Goal: Complete application form: Complete application form

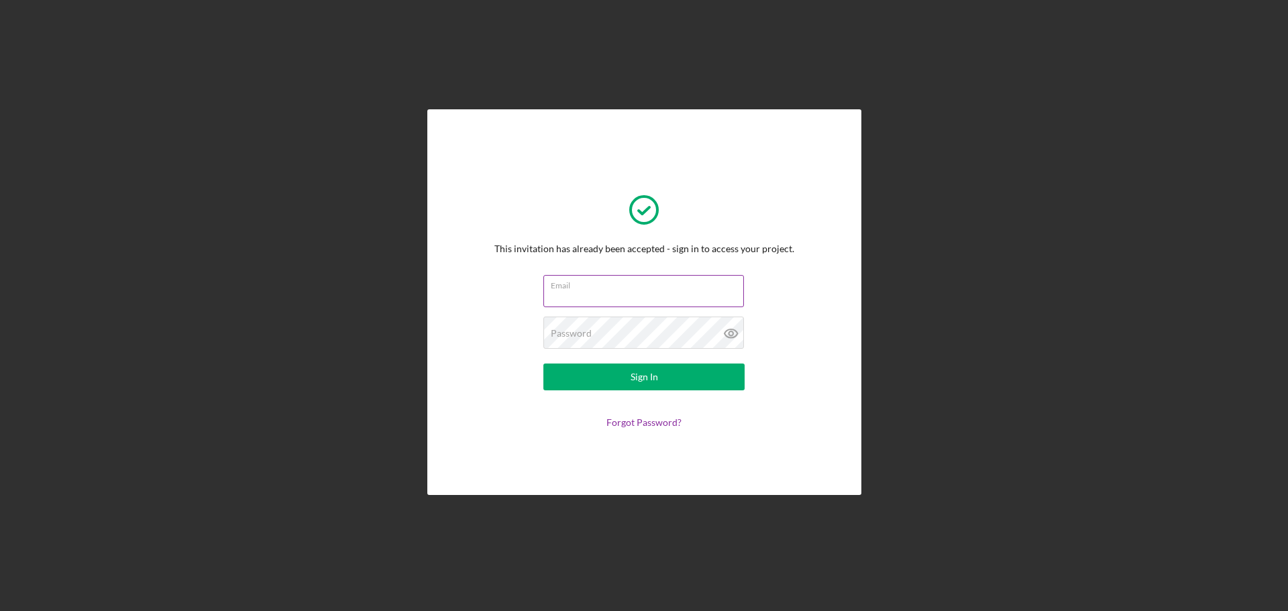
click at [617, 300] on input "Email" at bounding box center [643, 291] width 201 height 32
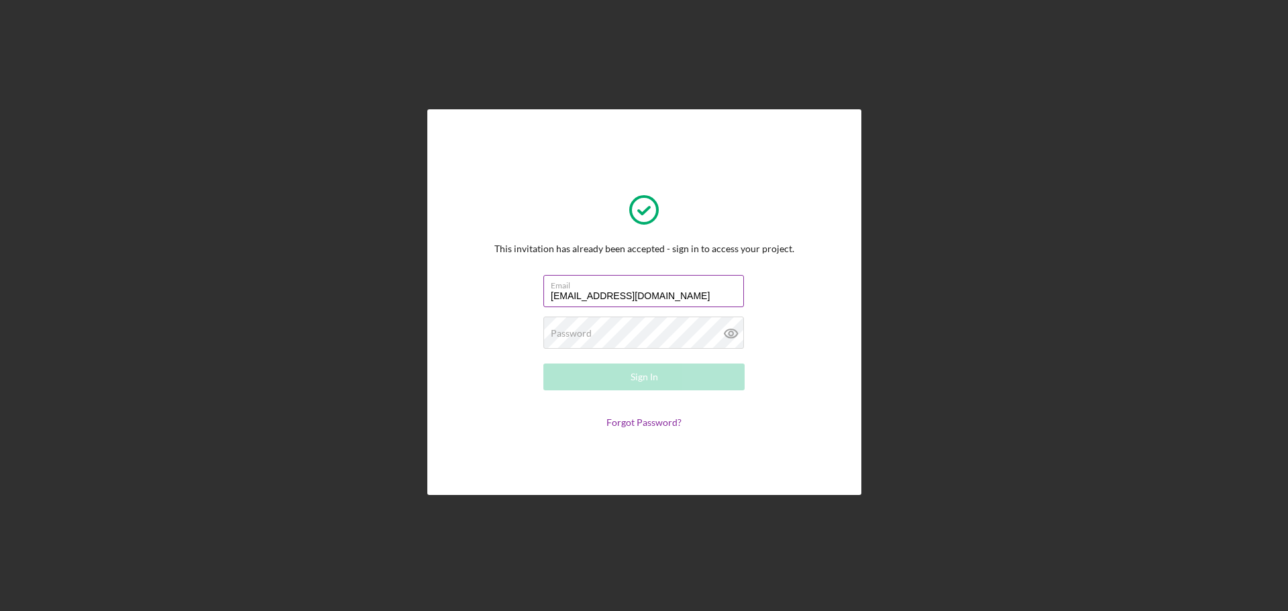
type input "[EMAIL_ADDRESS][DOMAIN_NAME]"
click at [651, 375] on div "Sign In" at bounding box center [645, 377] width 28 height 27
click at [664, 378] on button "Sign In" at bounding box center [643, 377] width 201 height 27
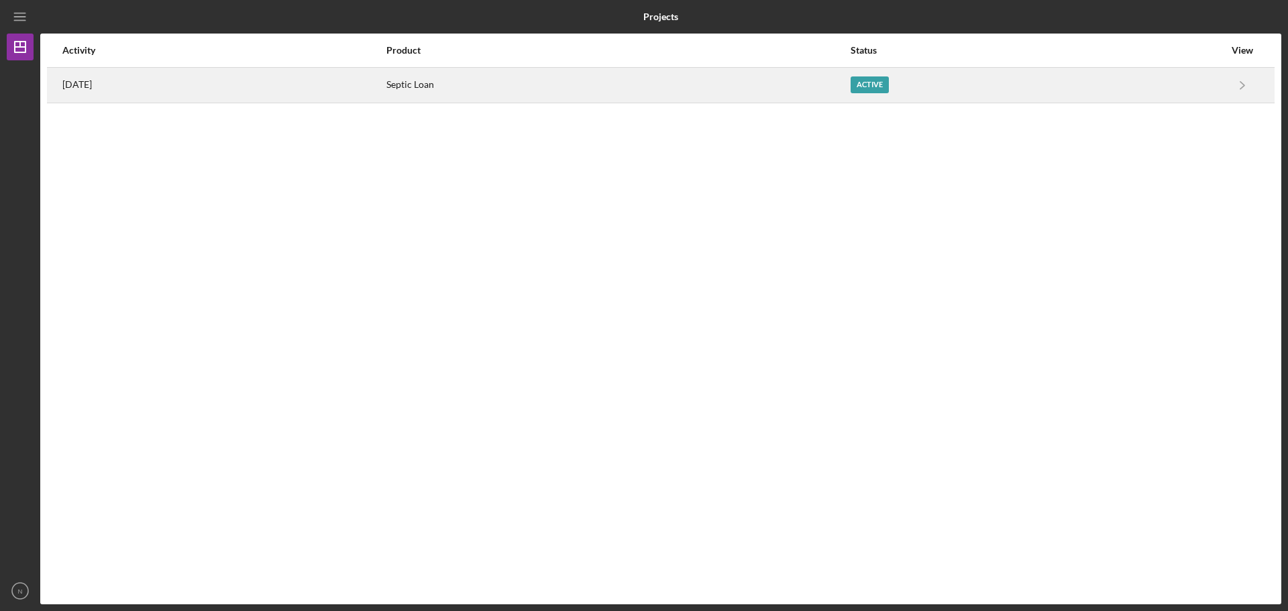
click at [1109, 94] on div "Active" at bounding box center [1038, 85] width 374 height 34
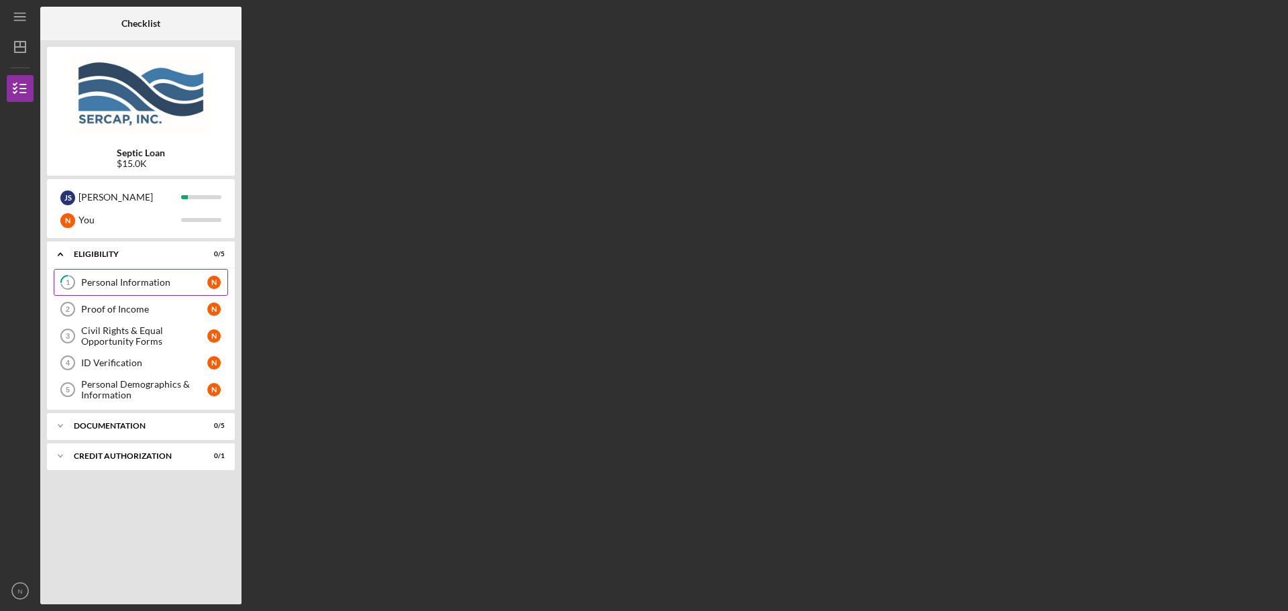
click at [146, 288] on link "1 Personal Information N" at bounding box center [141, 282] width 174 height 27
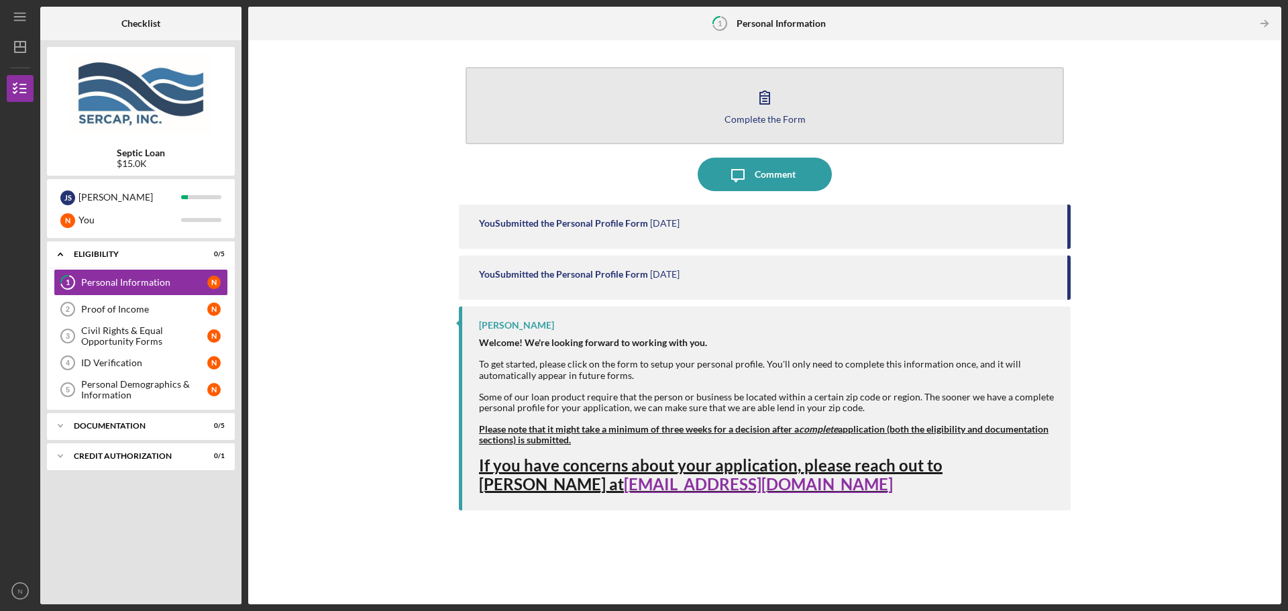
click at [776, 114] on div "Complete the Form" at bounding box center [765, 119] width 81 height 10
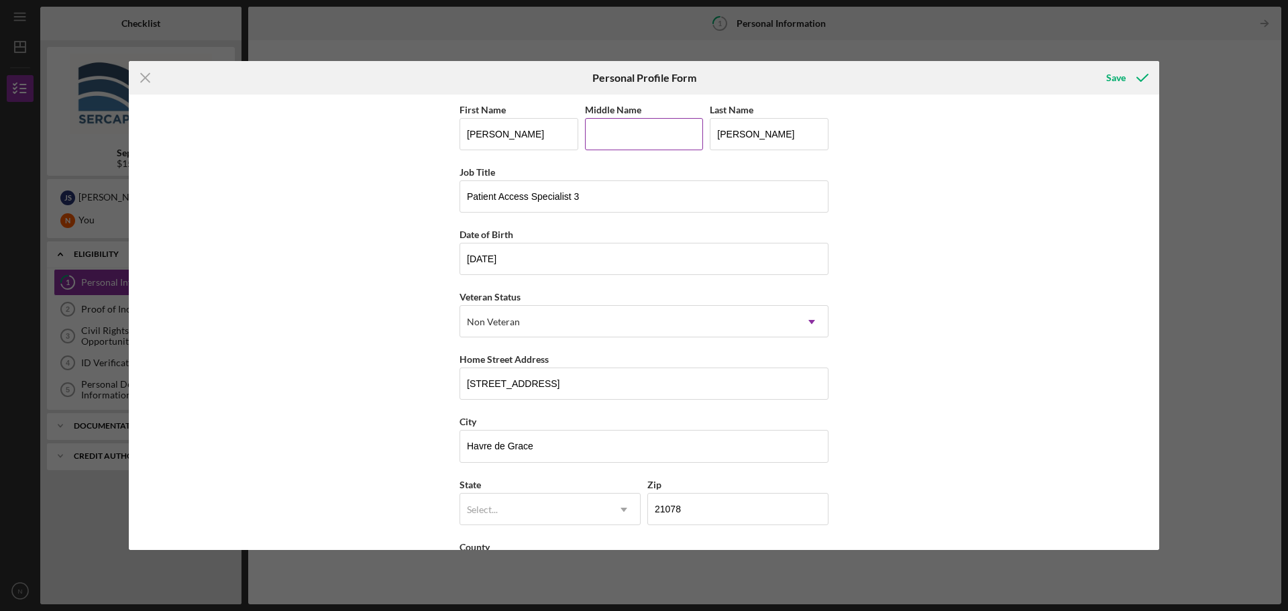
click at [642, 132] on input "Middle Name" at bounding box center [644, 134] width 119 height 32
type input "[PERSON_NAME]"
click at [832, 64] on div "Save" at bounding box center [987, 78] width 343 height 34
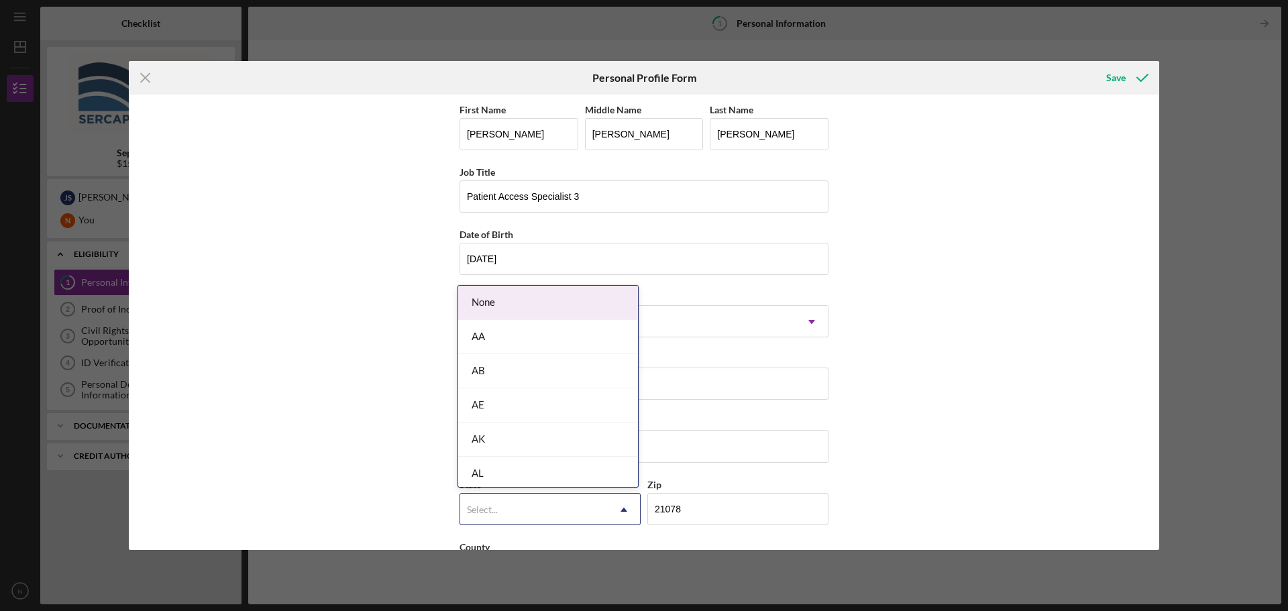
click at [626, 507] on icon "Icon/Dropdown Arrow" at bounding box center [624, 510] width 32 height 32
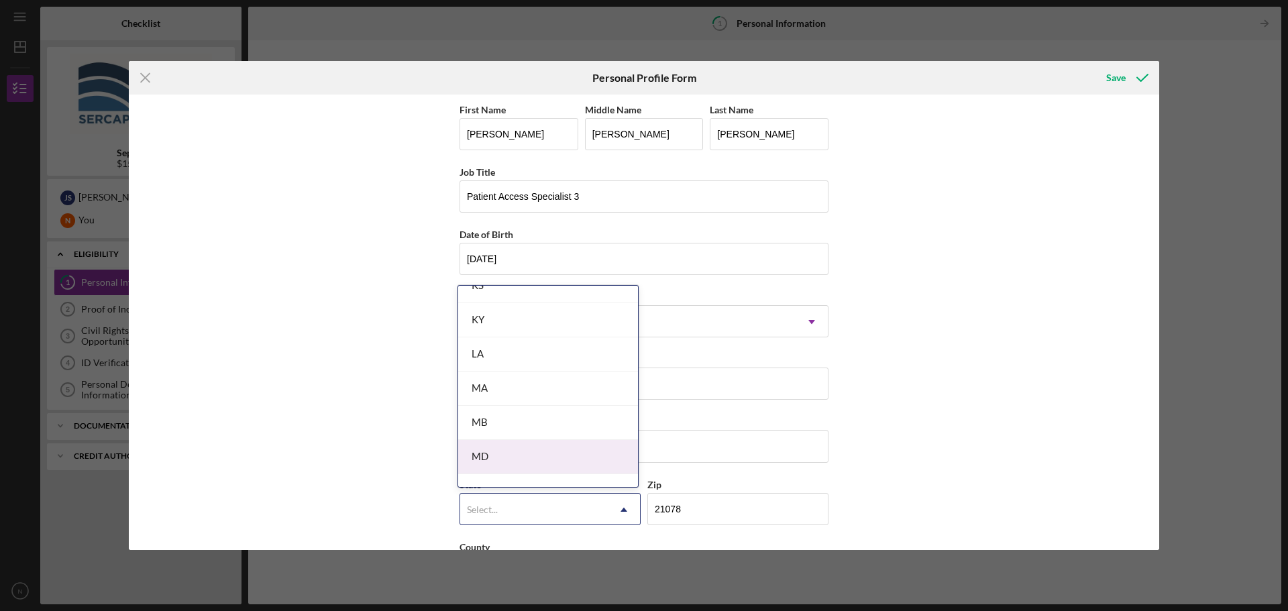
click at [536, 452] on div "MD" at bounding box center [548, 457] width 180 height 34
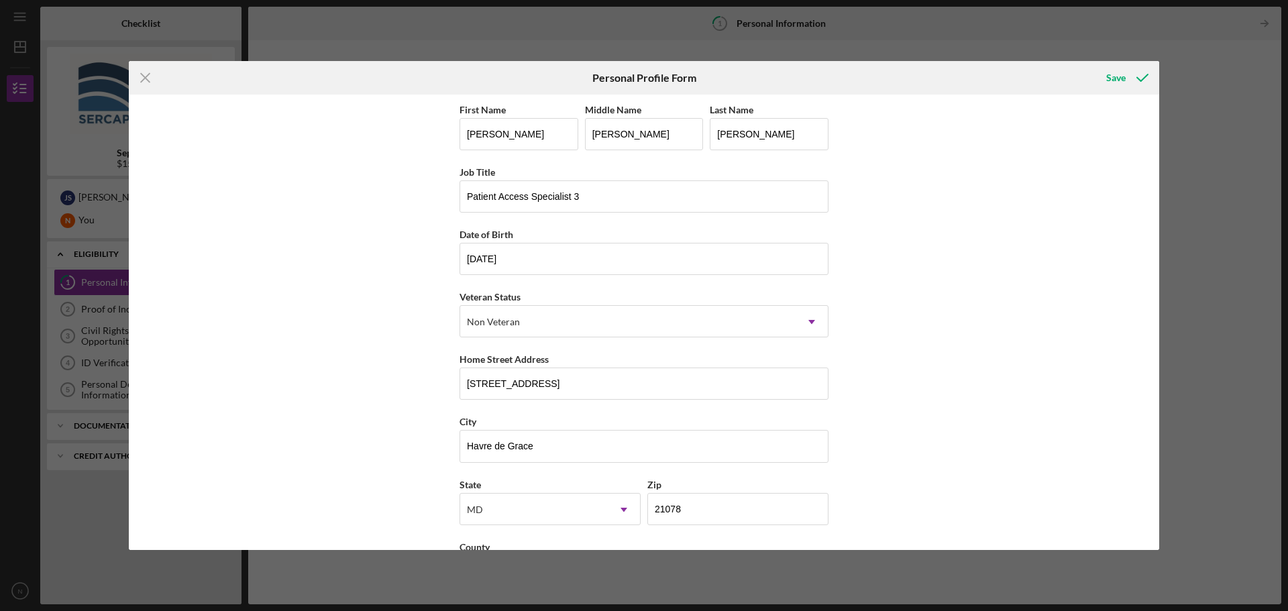
click at [1074, 354] on div "First Name [PERSON_NAME] Middle Name [PERSON_NAME] Last Name [PERSON_NAME] Job …" at bounding box center [644, 323] width 1030 height 456
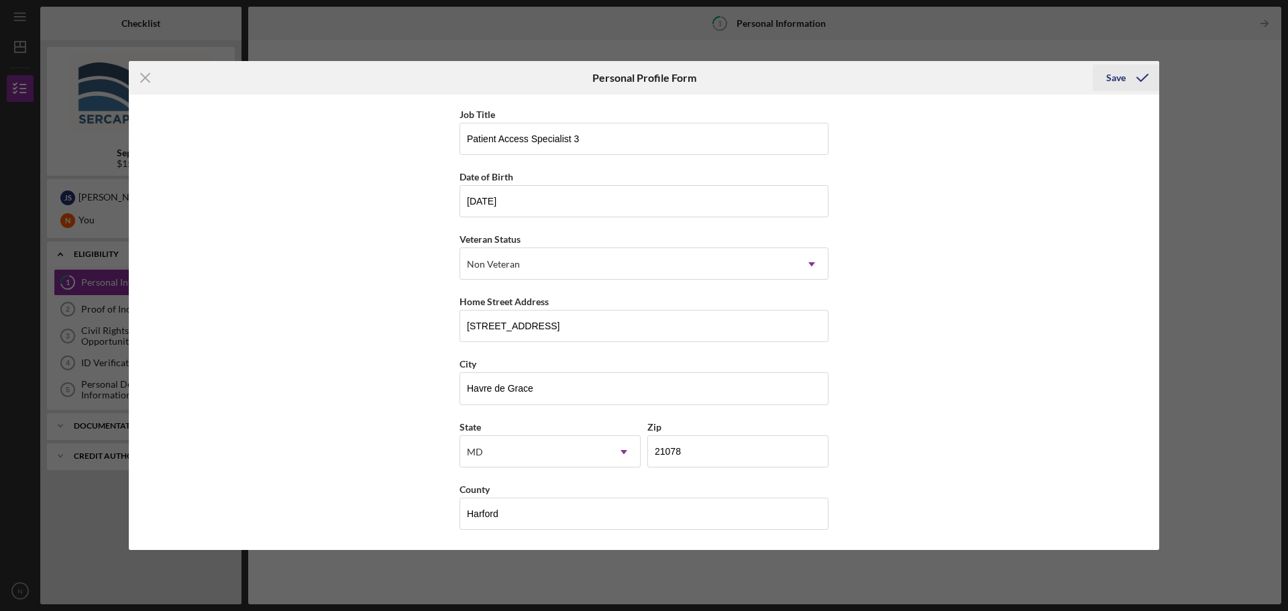
click at [1108, 80] on div "Save" at bounding box center [1115, 77] width 19 height 27
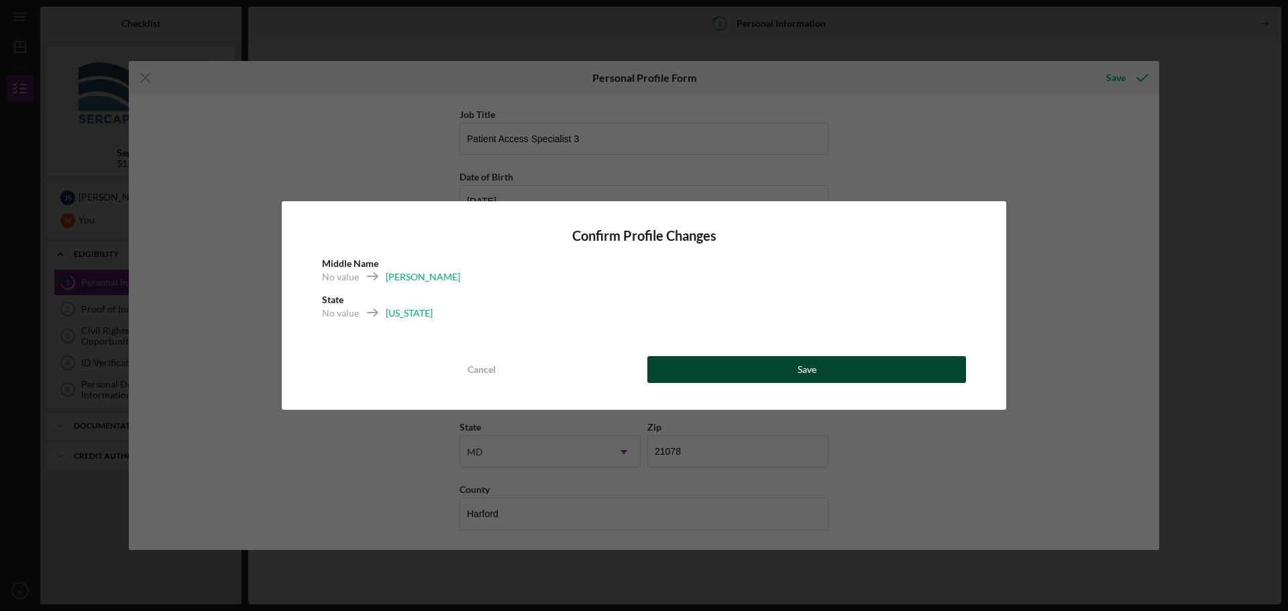
click at [815, 371] on div "Save" at bounding box center [807, 369] width 19 height 27
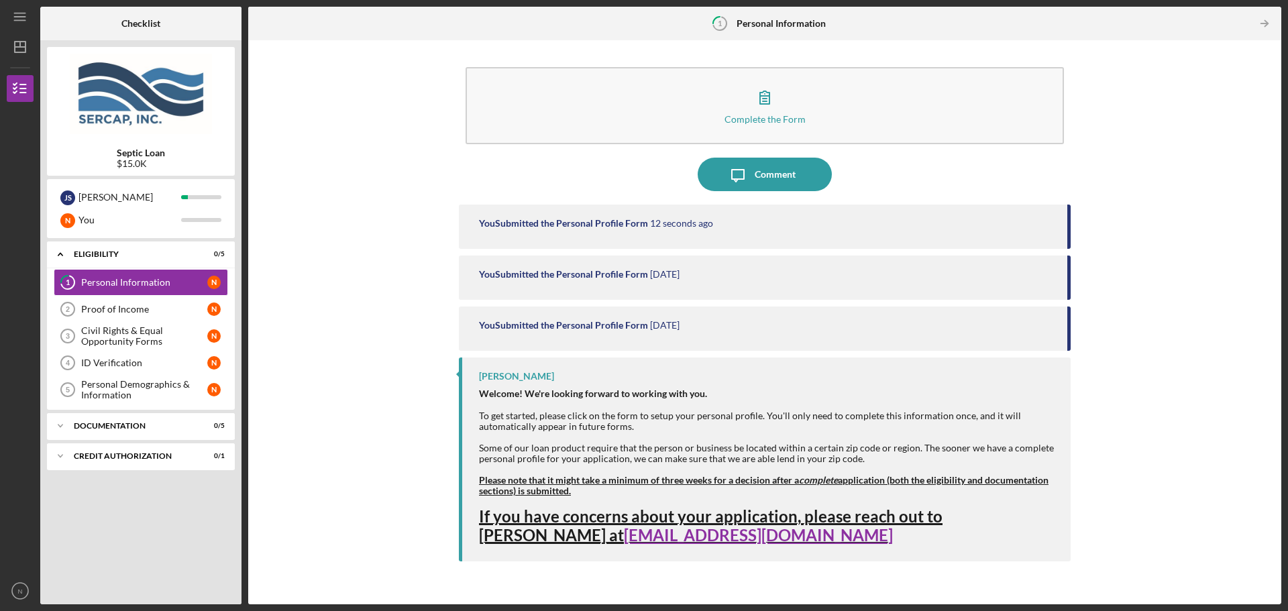
click at [1195, 290] on div "Complete the Form Form Icon/Message Comment You Submitted the Personal Profile …" at bounding box center [765, 322] width 1020 height 551
click at [1265, 23] on icon "Icon/Table Pagination Arrow" at bounding box center [1264, 24] width 30 height 30
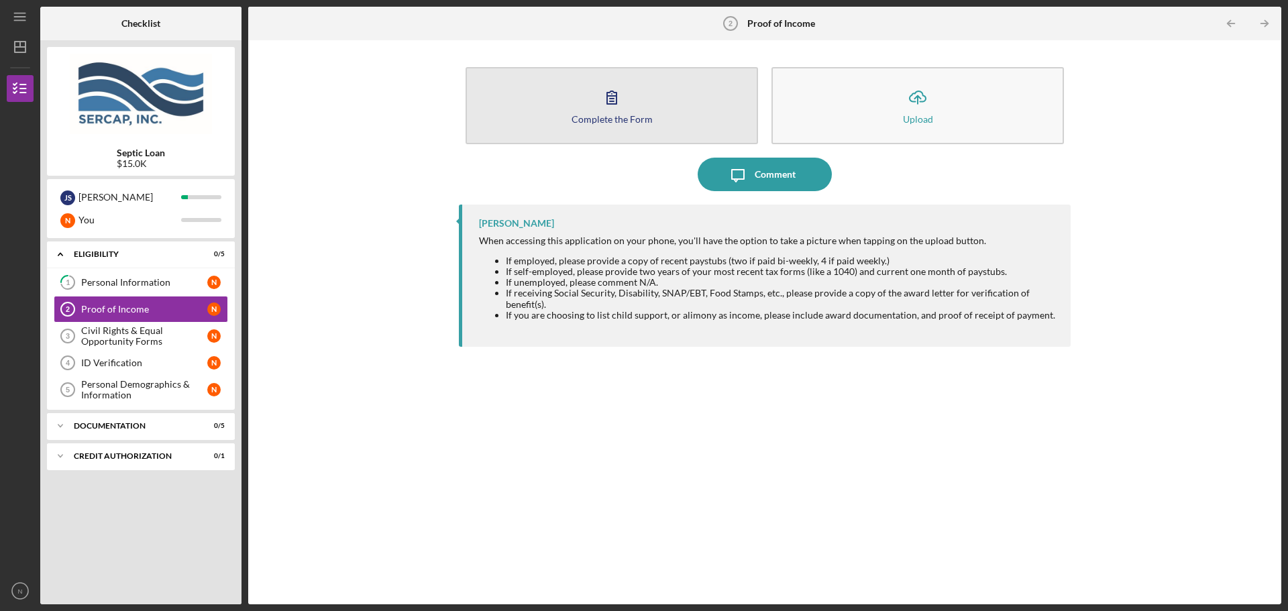
click at [614, 111] on icon "button" at bounding box center [612, 98] width 34 height 34
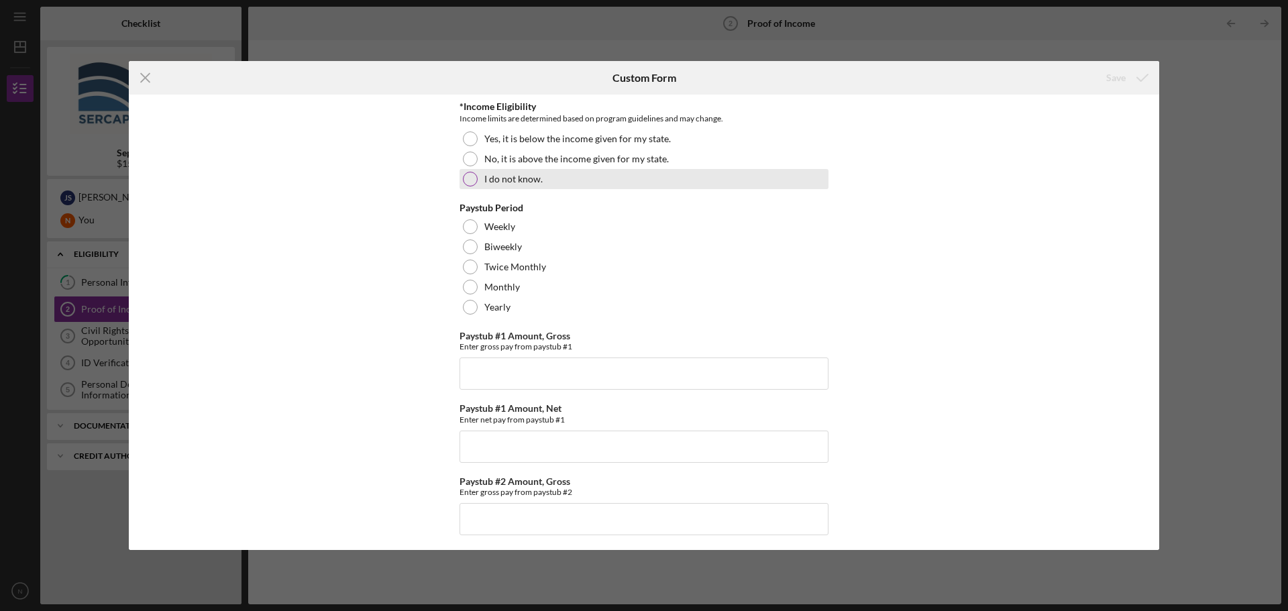
click at [469, 180] on div at bounding box center [470, 179] width 15 height 15
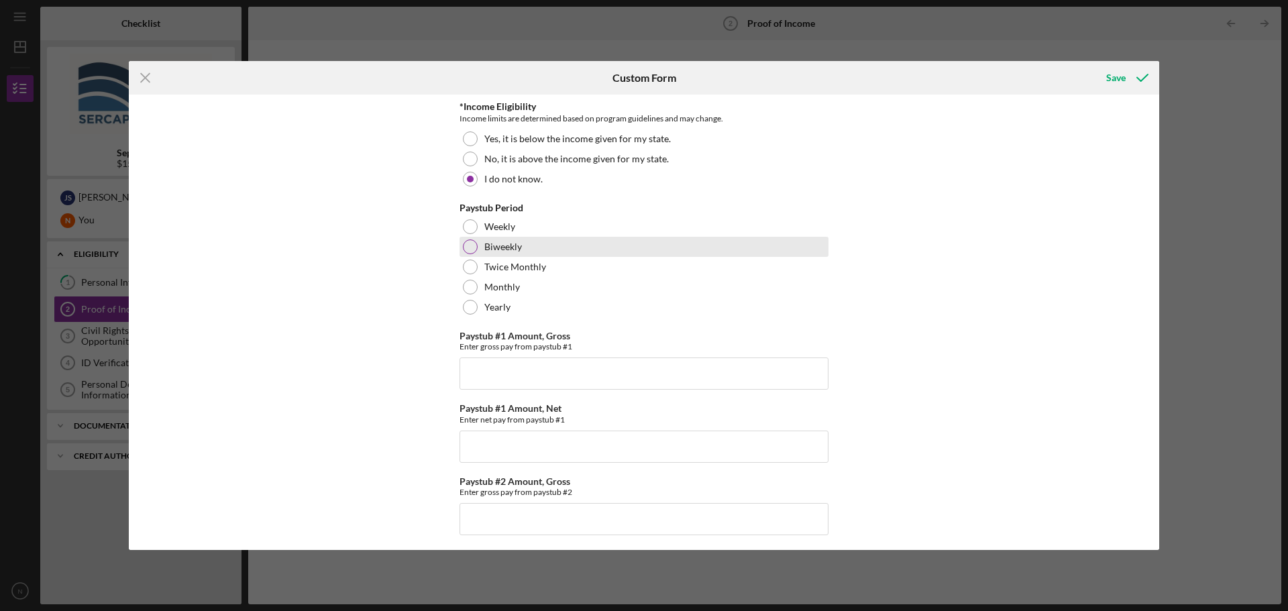
click at [466, 246] on div at bounding box center [470, 247] width 15 height 15
click at [524, 370] on input "Paystub #1 Amount, Gross" at bounding box center [644, 374] width 369 height 32
type input "$2,302.81"
click at [535, 451] on input "Paystub #1 Amount, Net" at bounding box center [644, 447] width 369 height 32
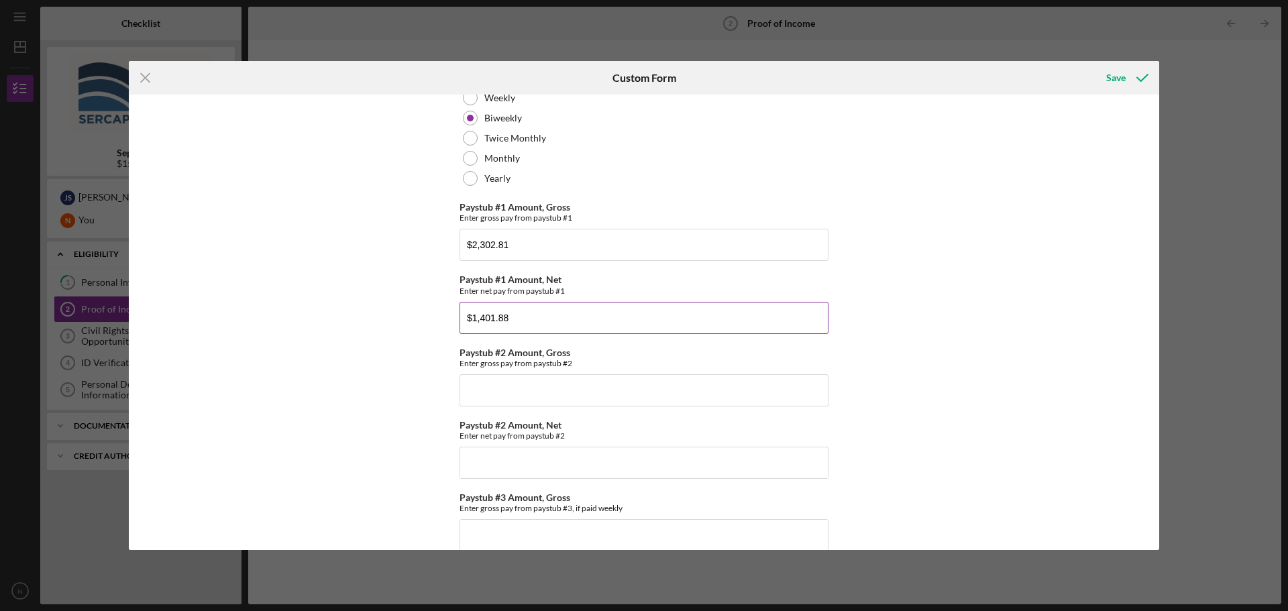
scroll to position [134, 0]
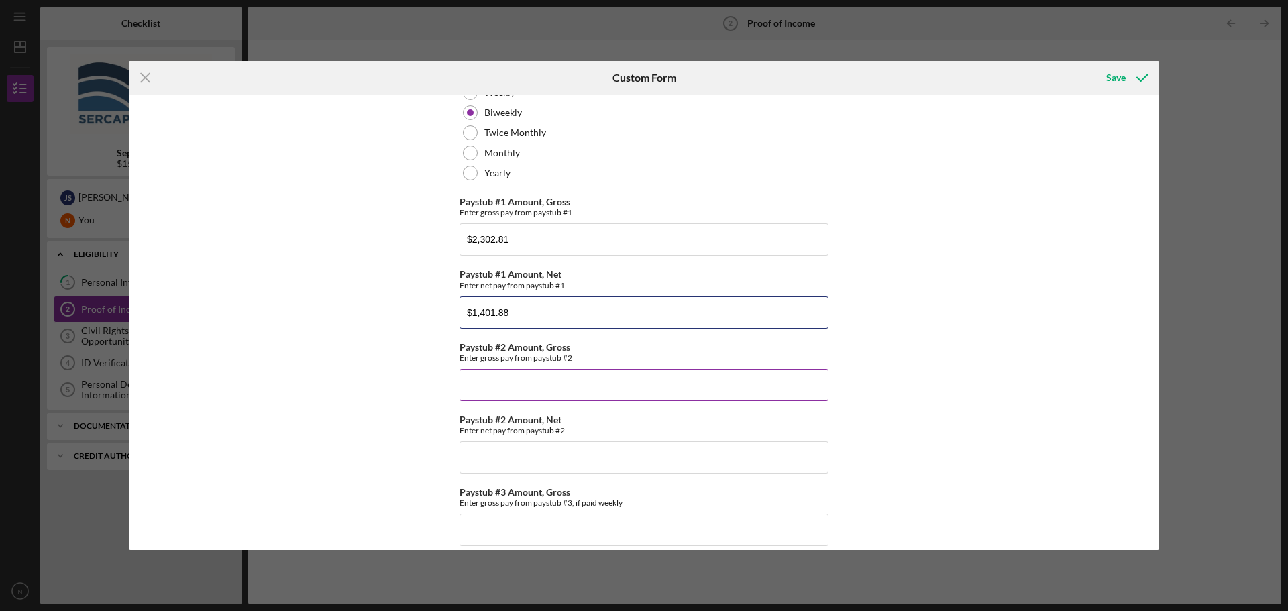
type input "$1,401.88"
click at [558, 374] on input "Paystub #2 Amount, Gross" at bounding box center [644, 385] width 369 height 32
click at [491, 387] on input "Paystub #2 Amount, Gross" at bounding box center [644, 385] width 369 height 32
type input "$2,365.13"
click at [515, 456] on input "Paystub #2 Amount, Net" at bounding box center [644, 457] width 369 height 32
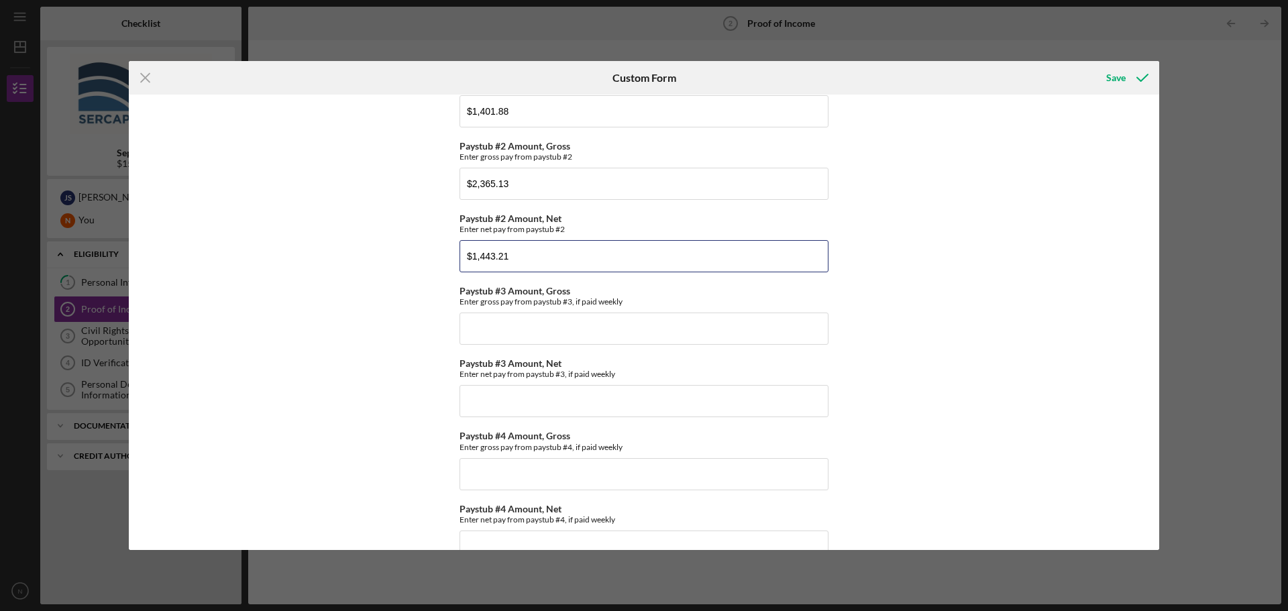
scroll to position [368, 0]
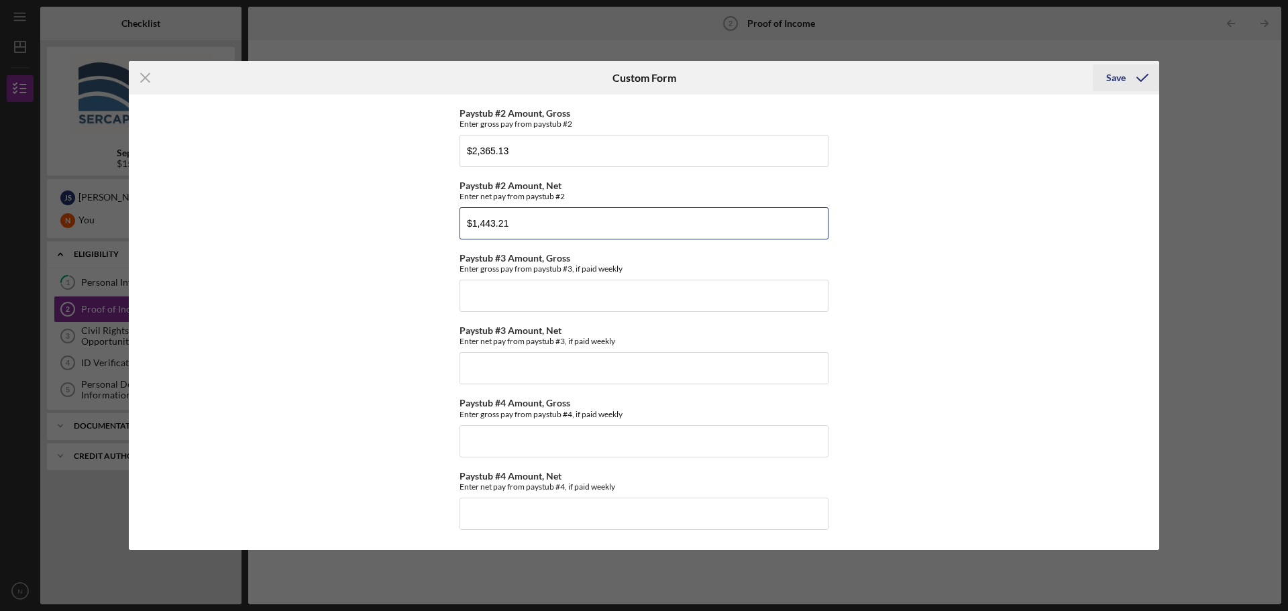
type input "$1,443.21"
click at [1123, 81] on div "Save" at bounding box center [1115, 77] width 19 height 27
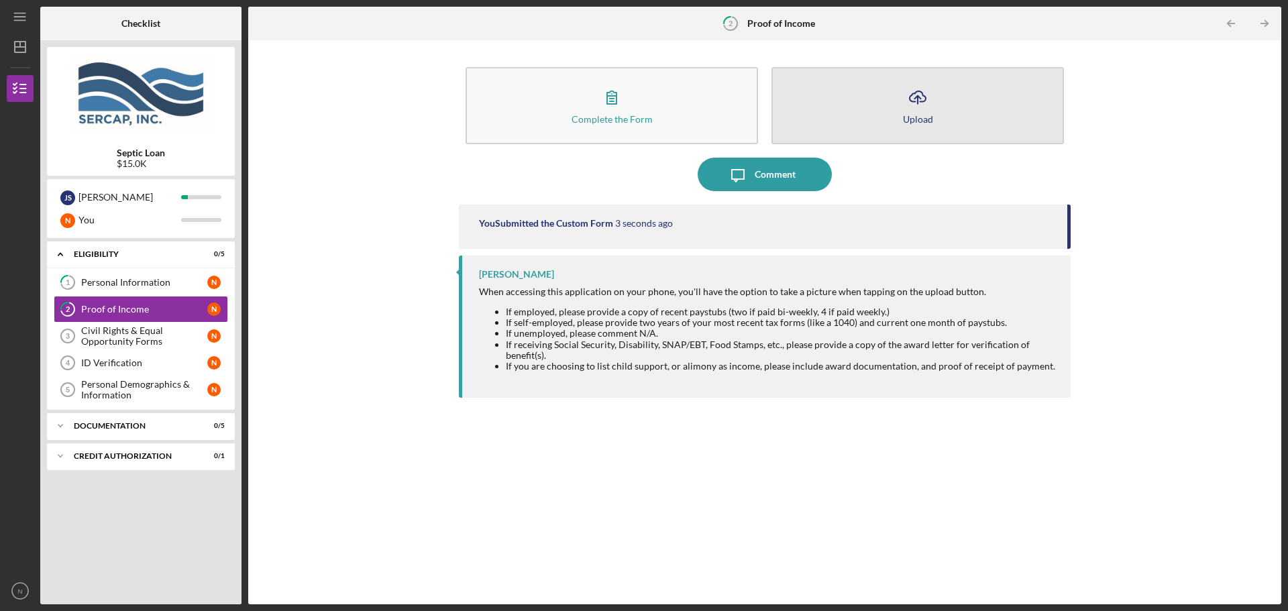
click at [922, 105] on icon "Icon/Upload" at bounding box center [918, 98] width 34 height 34
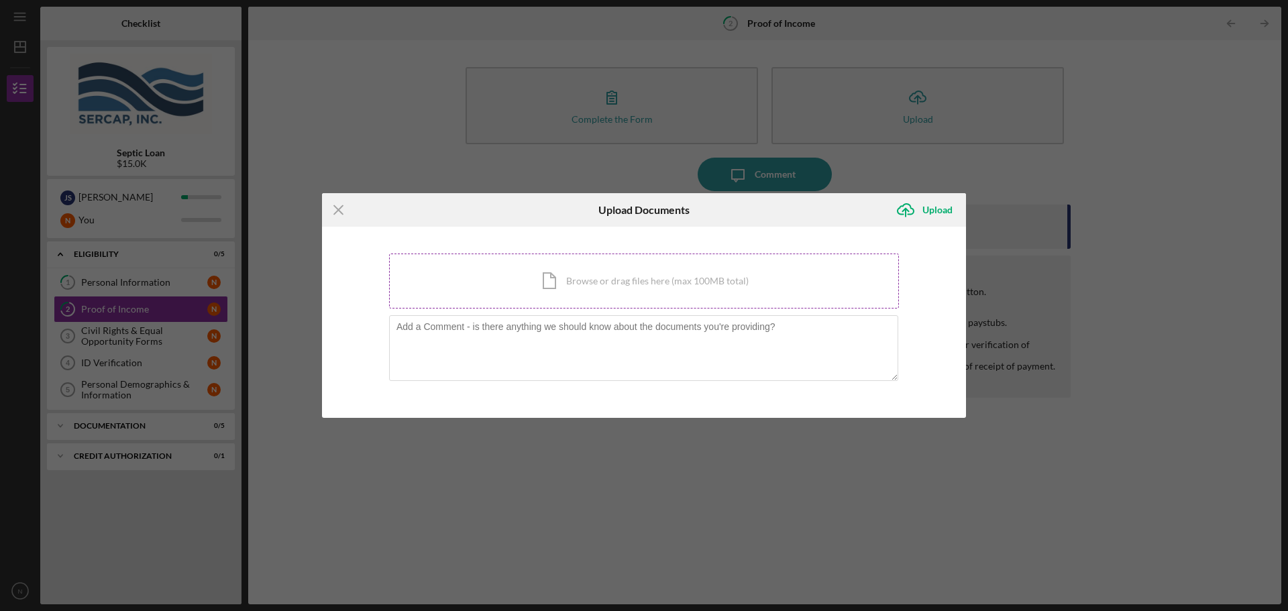
click at [704, 277] on div "Icon/Document Browse or drag files here (max 100MB total) Tap to choose files o…" at bounding box center [644, 281] width 510 height 55
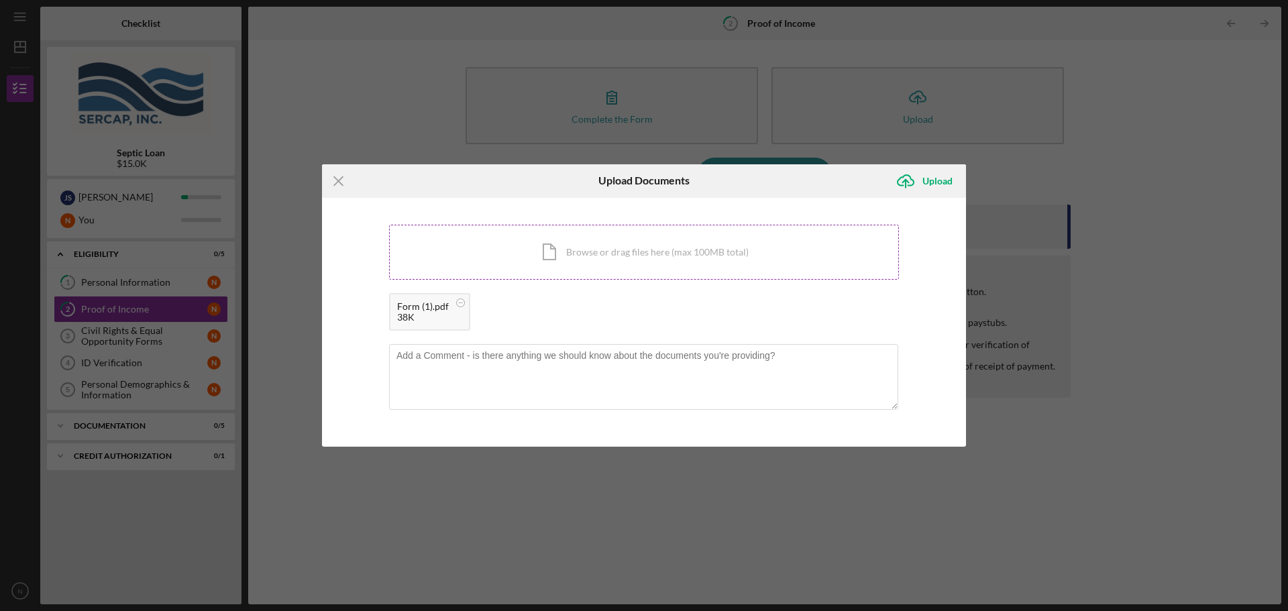
click at [699, 256] on div "Icon/Document Browse or drag files here (max 100MB total) Tap to choose files o…" at bounding box center [644, 252] width 510 height 55
click at [924, 180] on div "Upload" at bounding box center [937, 181] width 30 height 27
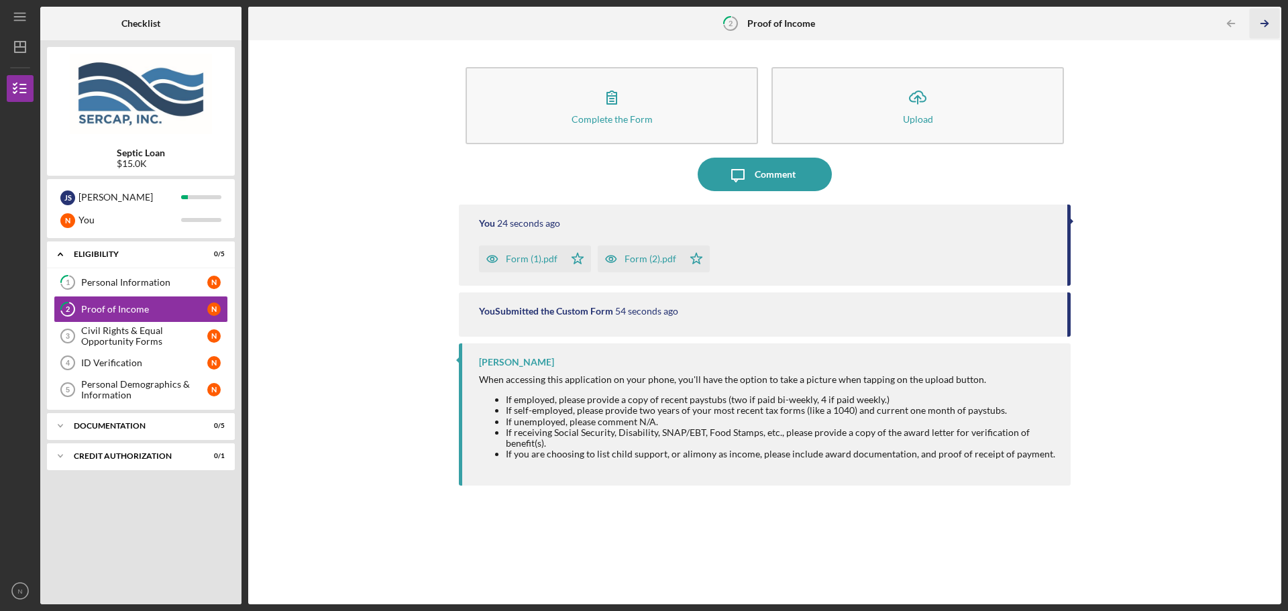
click at [1269, 25] on icon "Icon/Table Pagination Arrow" at bounding box center [1264, 24] width 30 height 30
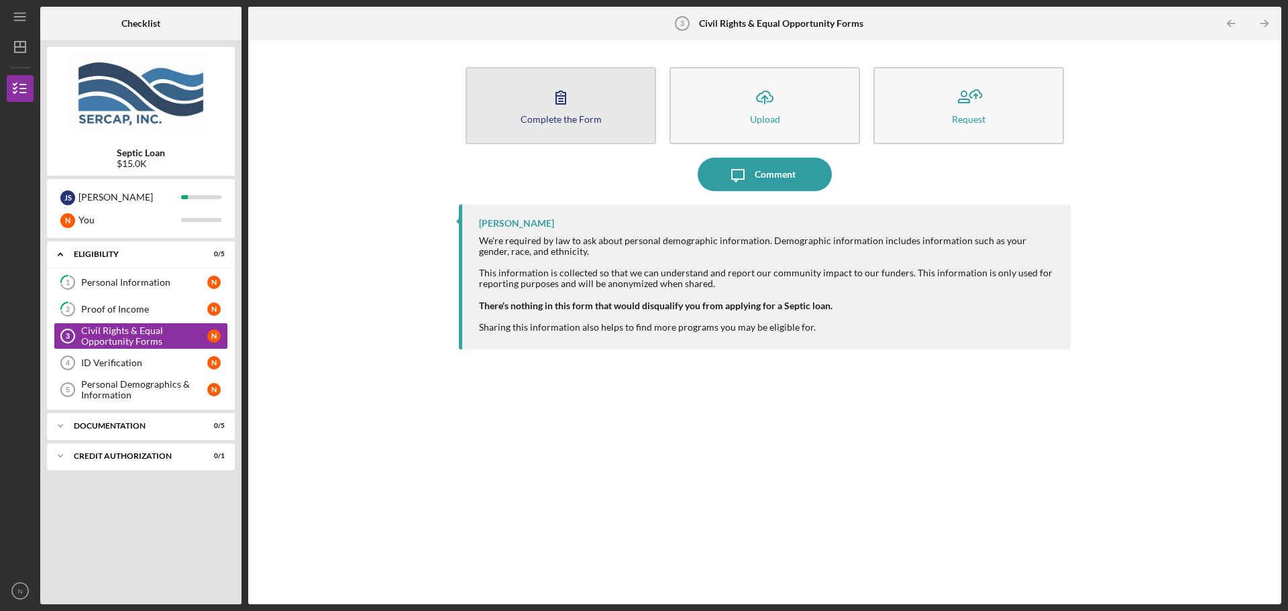
click at [563, 110] on icon "button" at bounding box center [561, 98] width 34 height 34
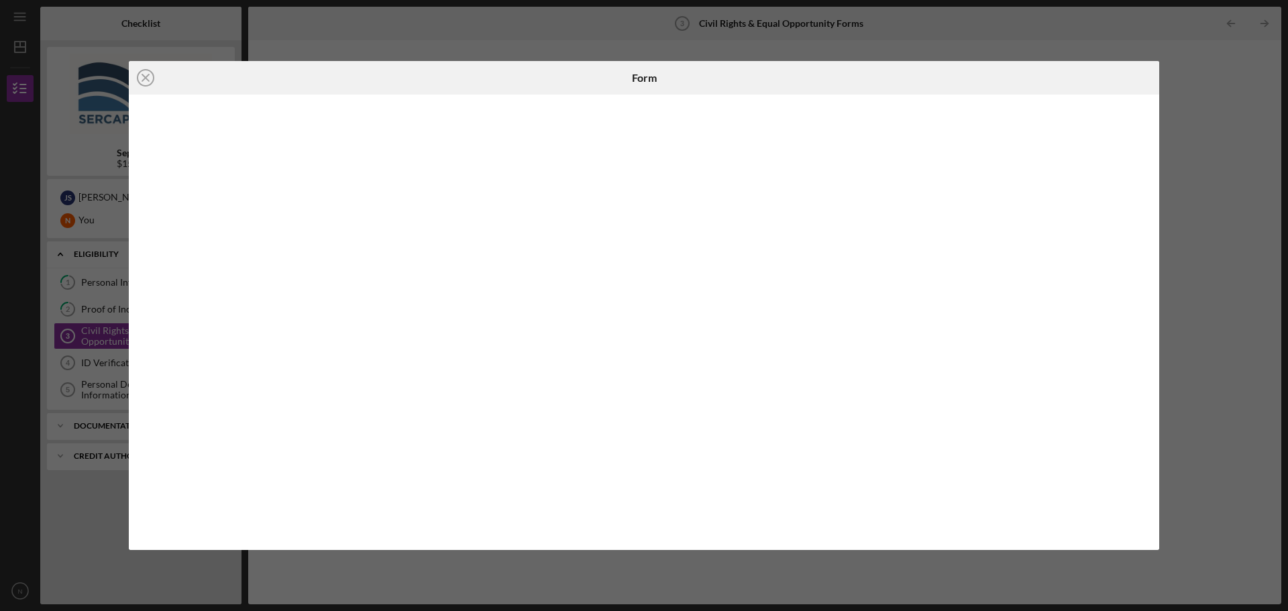
click at [1204, 139] on div "Icon/Close Form" at bounding box center [644, 305] width 1288 height 611
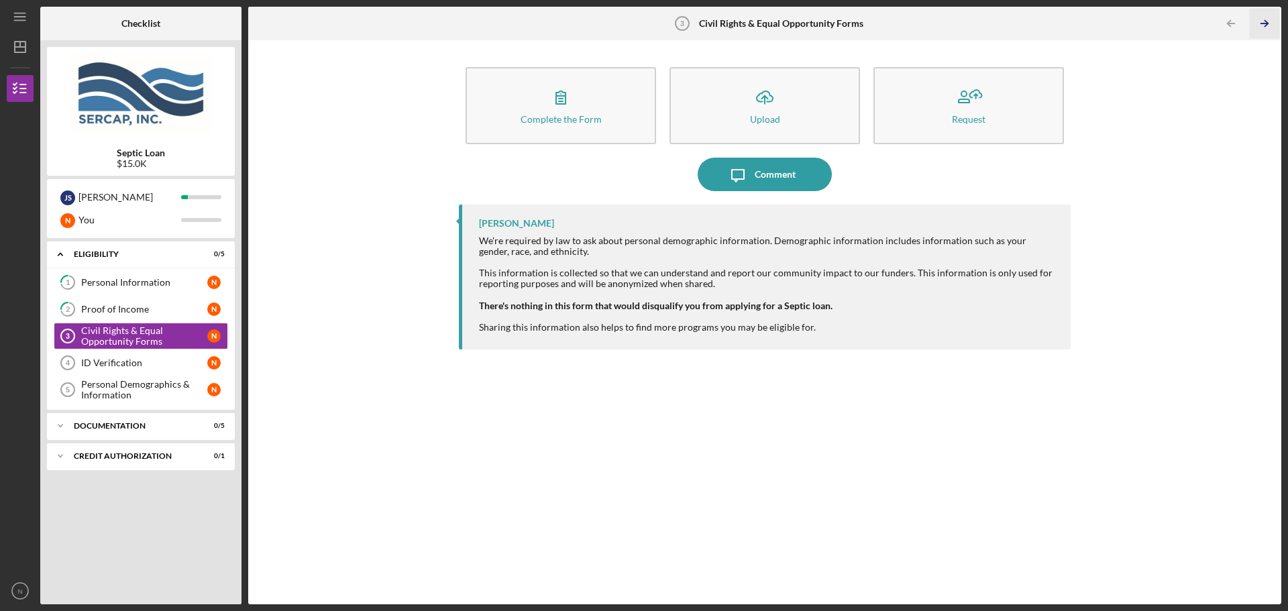
click at [1264, 25] on icon "Icon/Table Pagination Arrow" at bounding box center [1264, 24] width 30 height 30
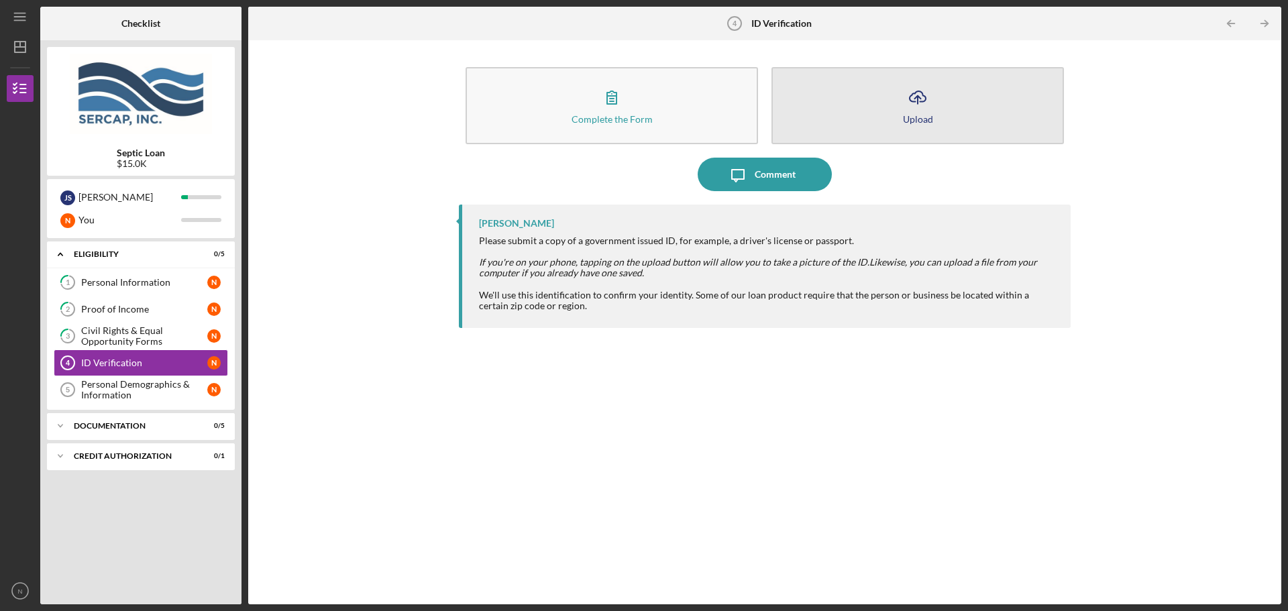
click at [917, 111] on icon "Icon/Upload" at bounding box center [918, 98] width 34 height 34
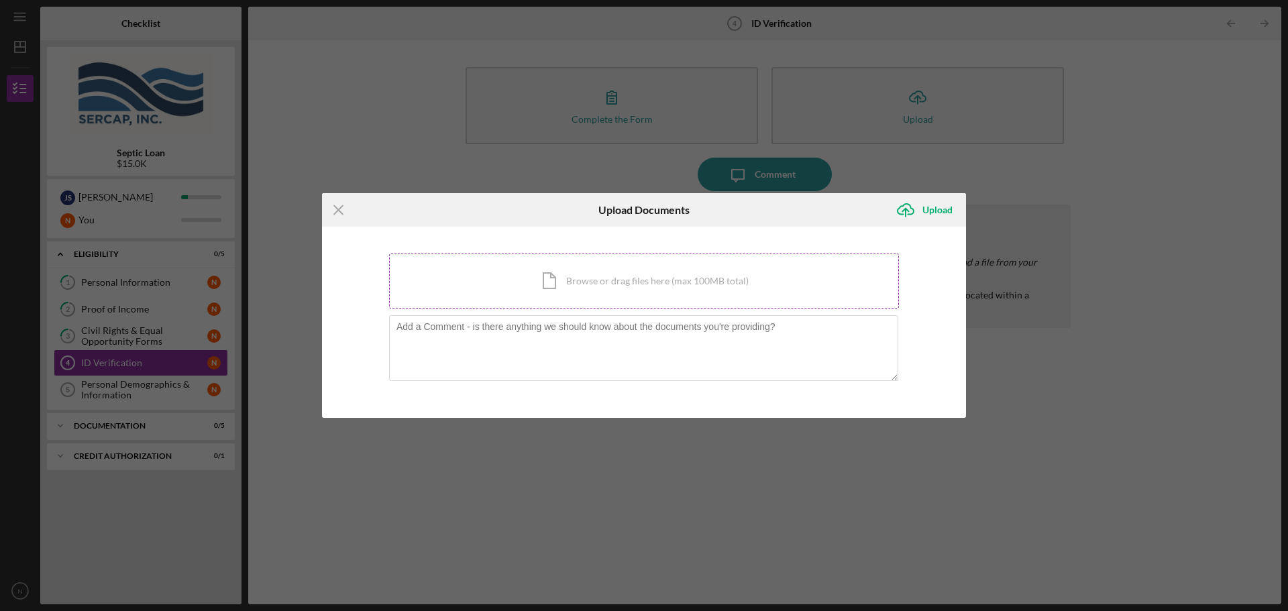
click at [664, 286] on div "Icon/Document Browse or drag files here (max 100MB total) Tap to choose files o…" at bounding box center [644, 281] width 510 height 55
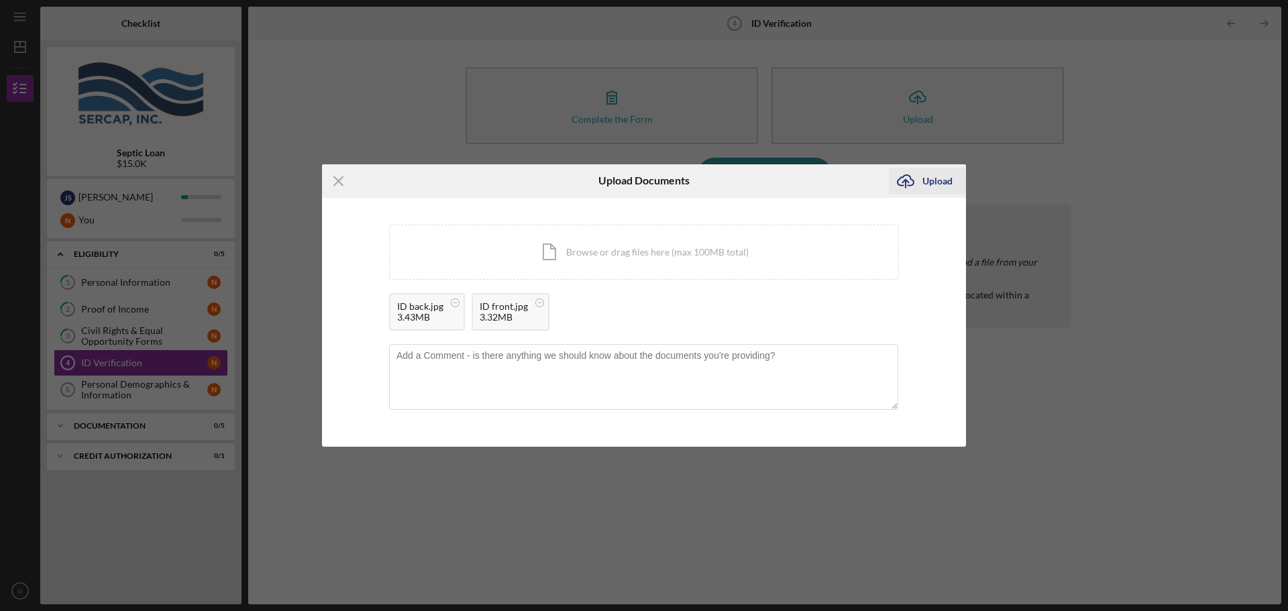
click at [922, 182] on div "Upload" at bounding box center [937, 181] width 30 height 27
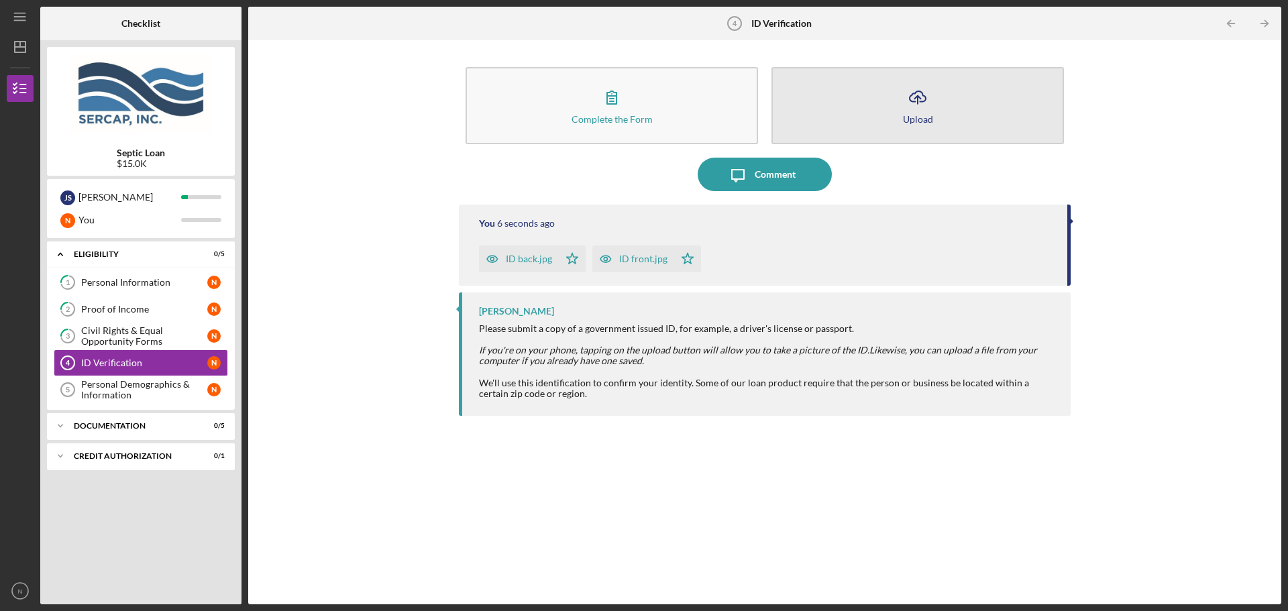
click at [910, 111] on icon "Icon/Upload" at bounding box center [918, 98] width 34 height 34
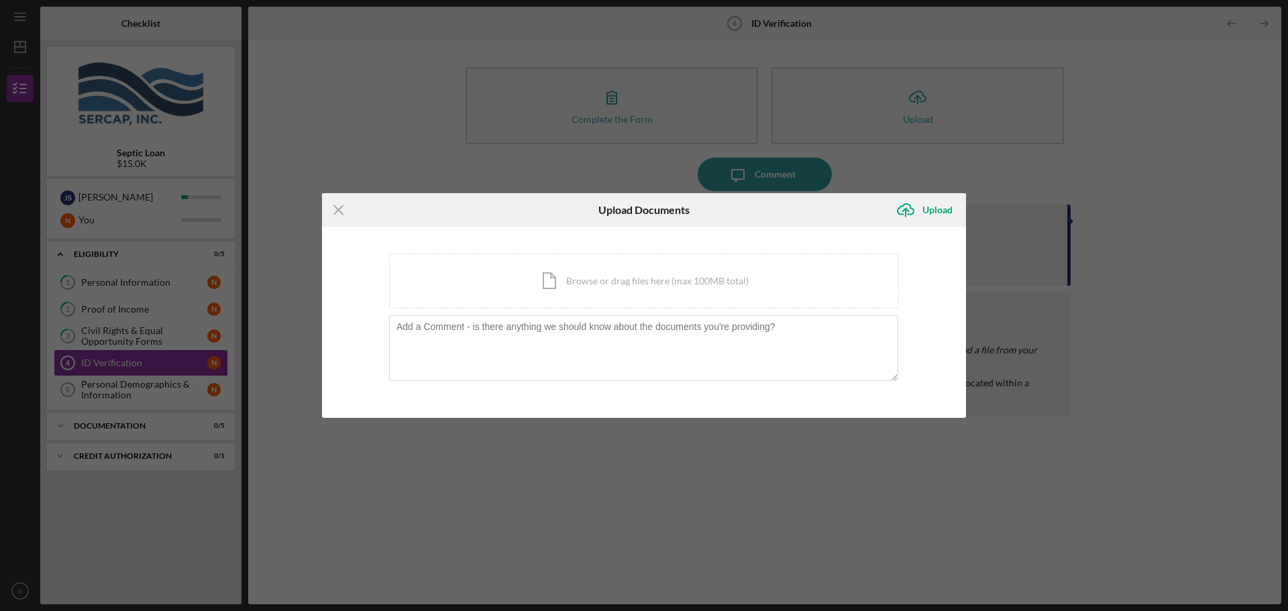
click at [1156, 113] on div "Icon/Menu Close Upload Documents Icon/Upload Upload You're uploading documents …" at bounding box center [644, 305] width 1288 height 611
click at [336, 206] on icon "Icon/Menu Close" at bounding box center [339, 210] width 34 height 34
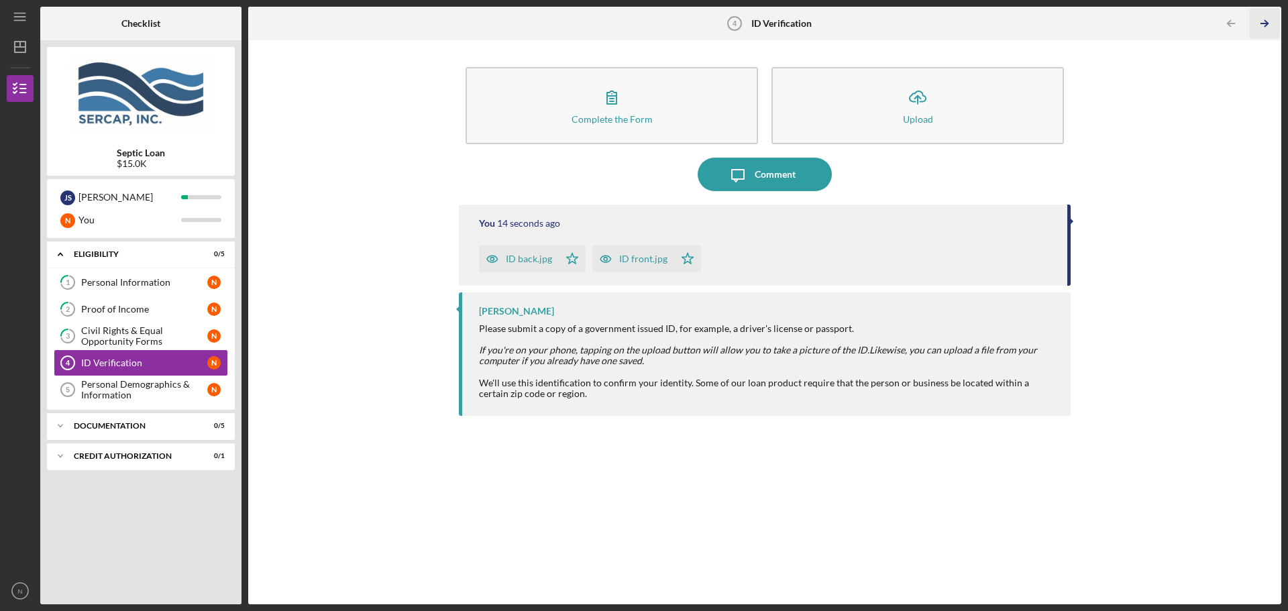
click at [1261, 20] on icon "Icon/Table Pagination Arrow" at bounding box center [1264, 24] width 30 height 30
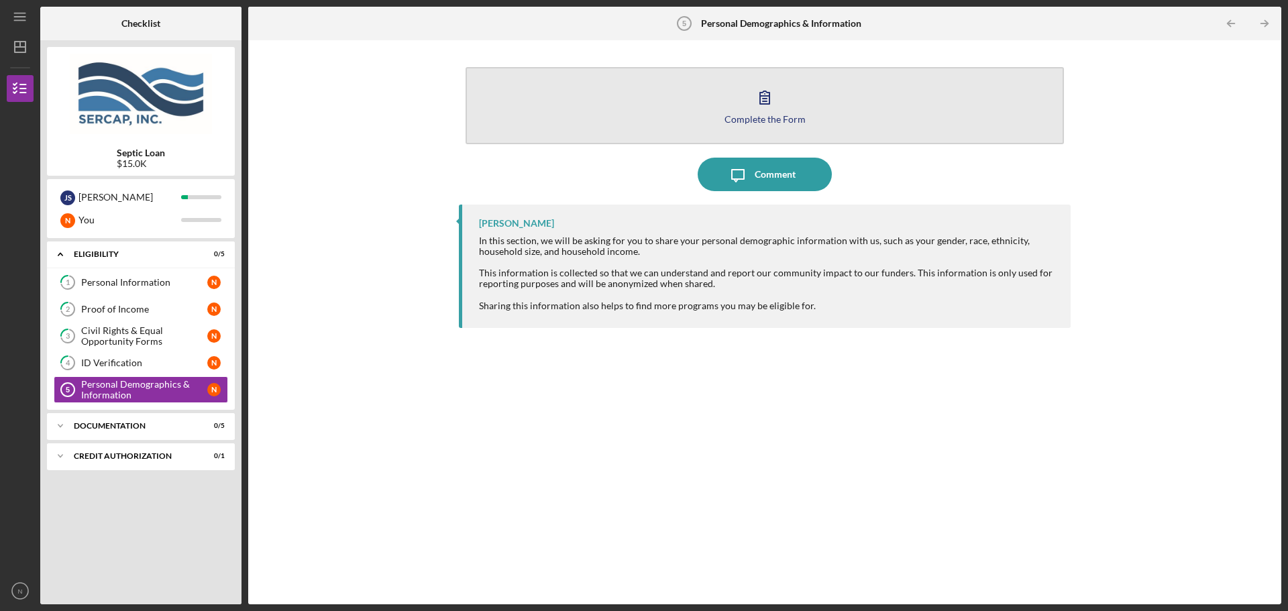
click at [776, 106] on icon "button" at bounding box center [765, 98] width 34 height 34
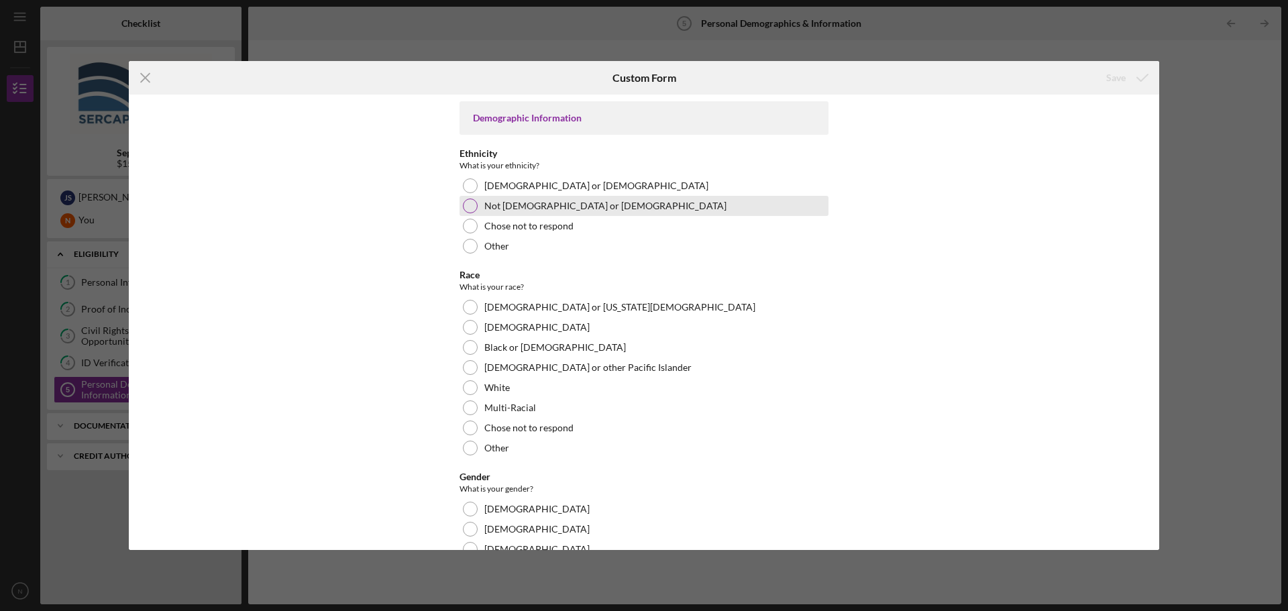
click at [468, 203] on div at bounding box center [470, 206] width 15 height 15
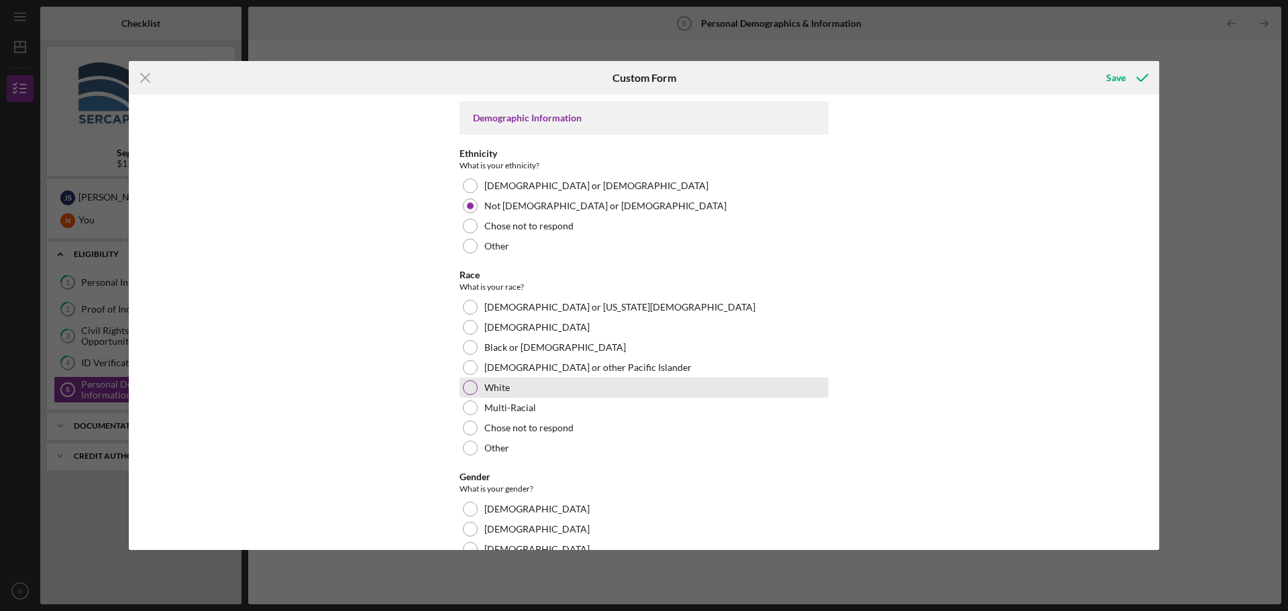
click at [465, 383] on div at bounding box center [470, 387] width 15 height 15
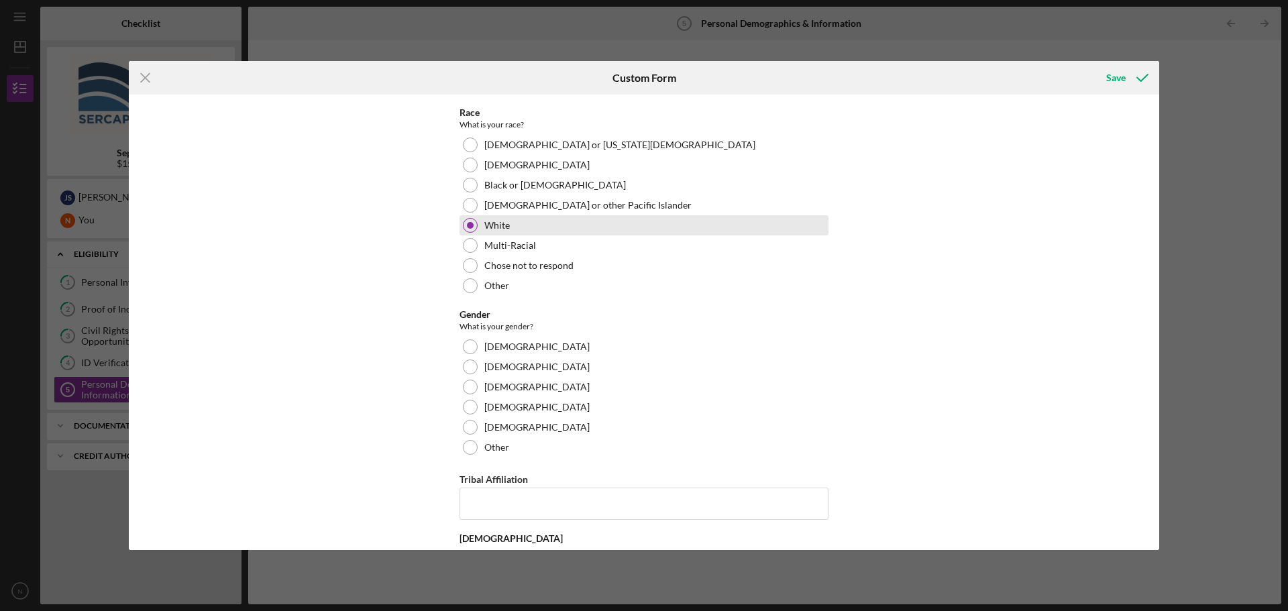
scroll to position [201, 0]
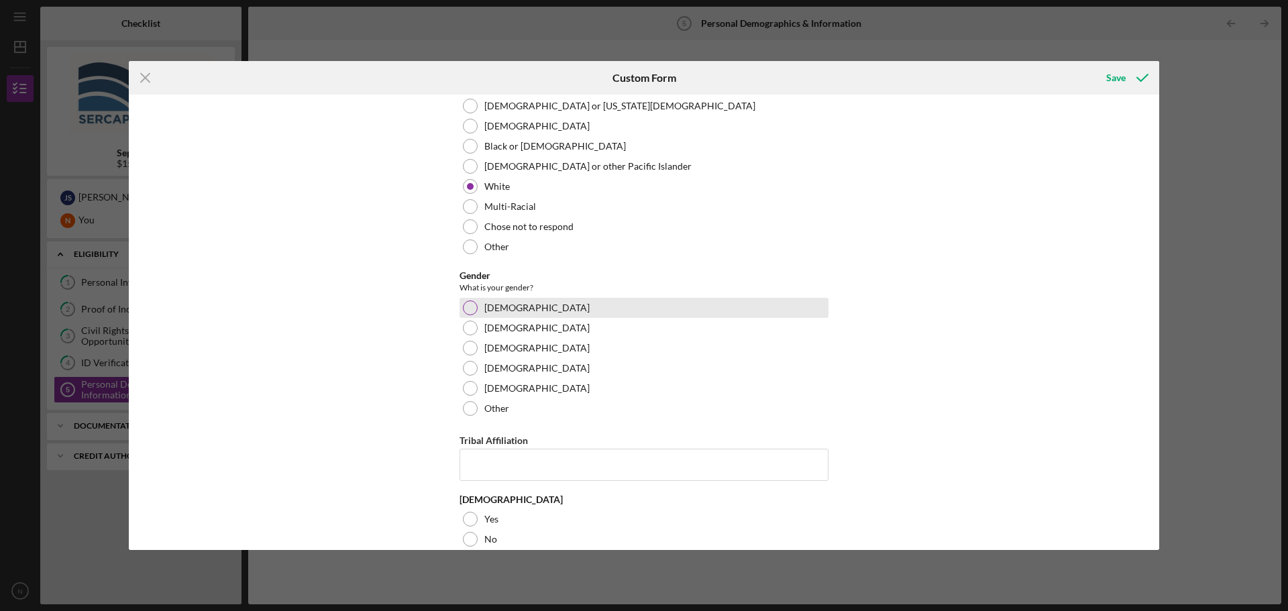
click at [466, 310] on div at bounding box center [470, 308] width 15 height 15
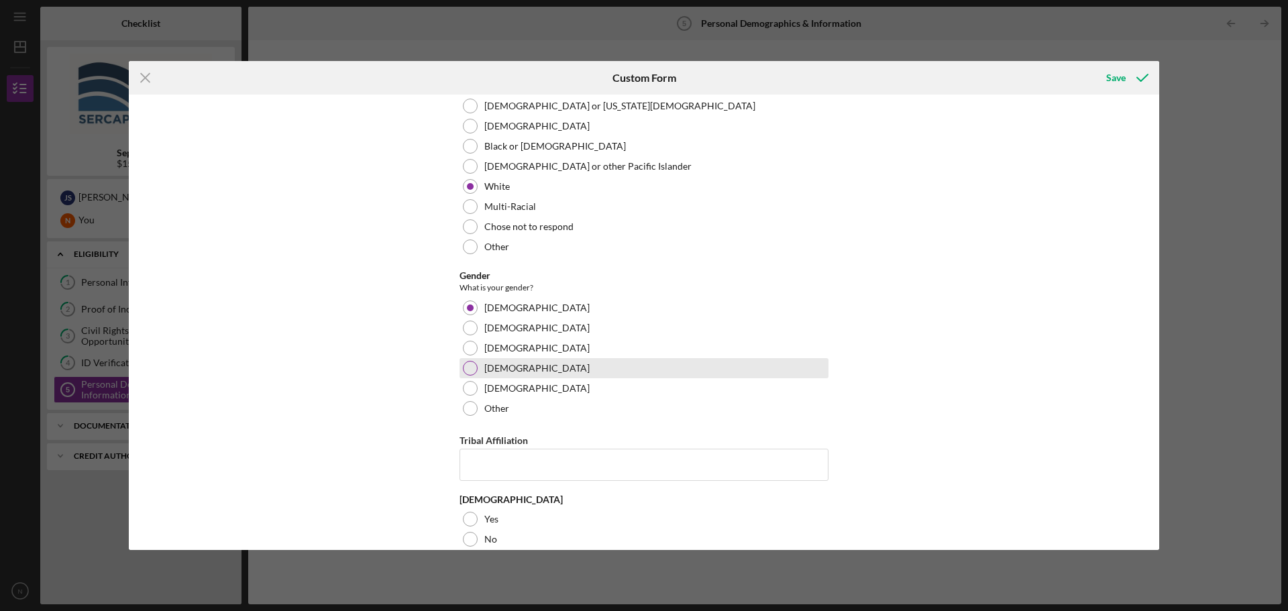
scroll to position [220, 0]
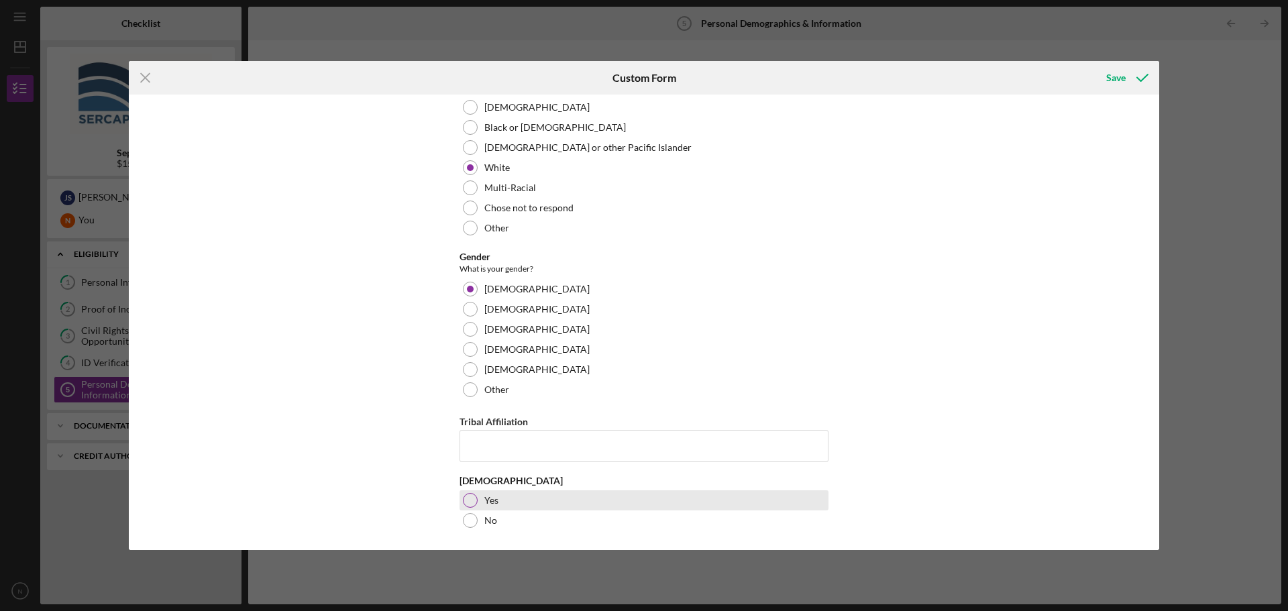
click at [470, 503] on div at bounding box center [470, 500] width 15 height 15
click at [1138, 81] on icon "submit" at bounding box center [1143, 78] width 34 height 34
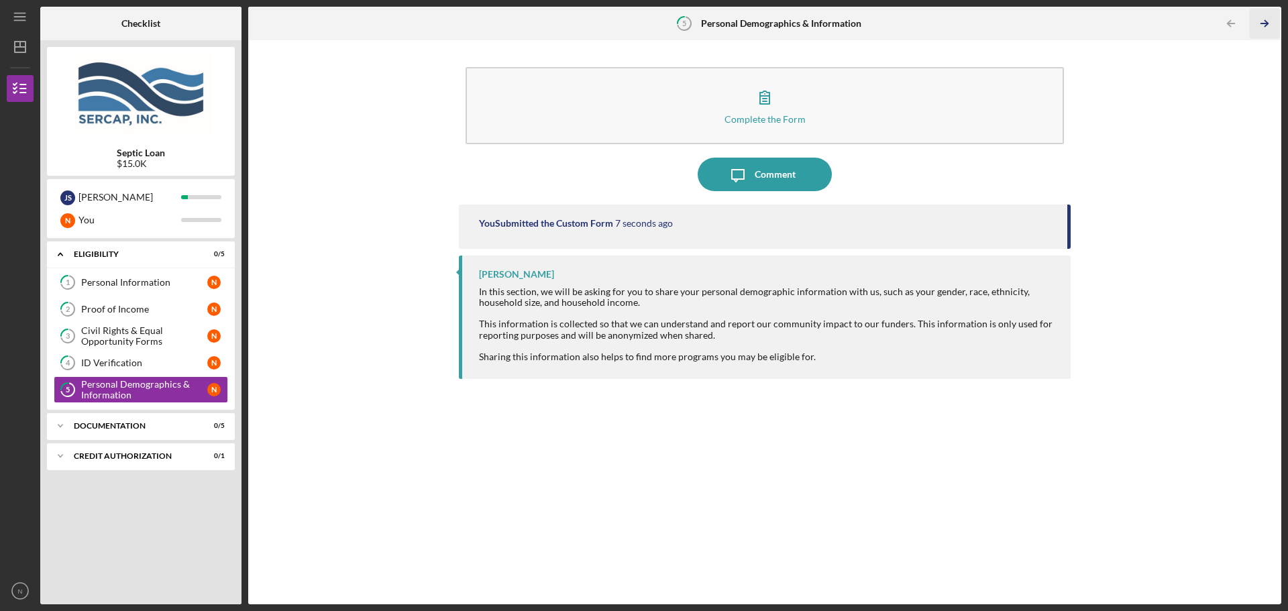
click at [1263, 17] on icon "Icon/Table Pagination Arrow" at bounding box center [1264, 24] width 30 height 30
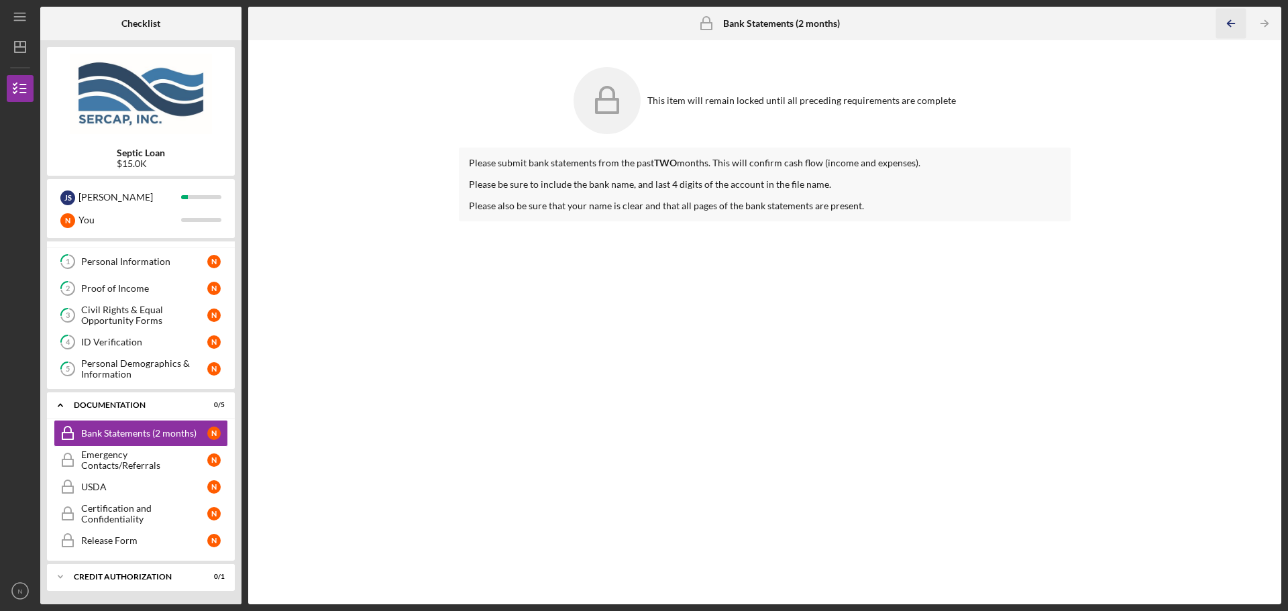
click at [1232, 20] on icon "Icon/Table Pagination Arrow" at bounding box center [1231, 24] width 30 height 30
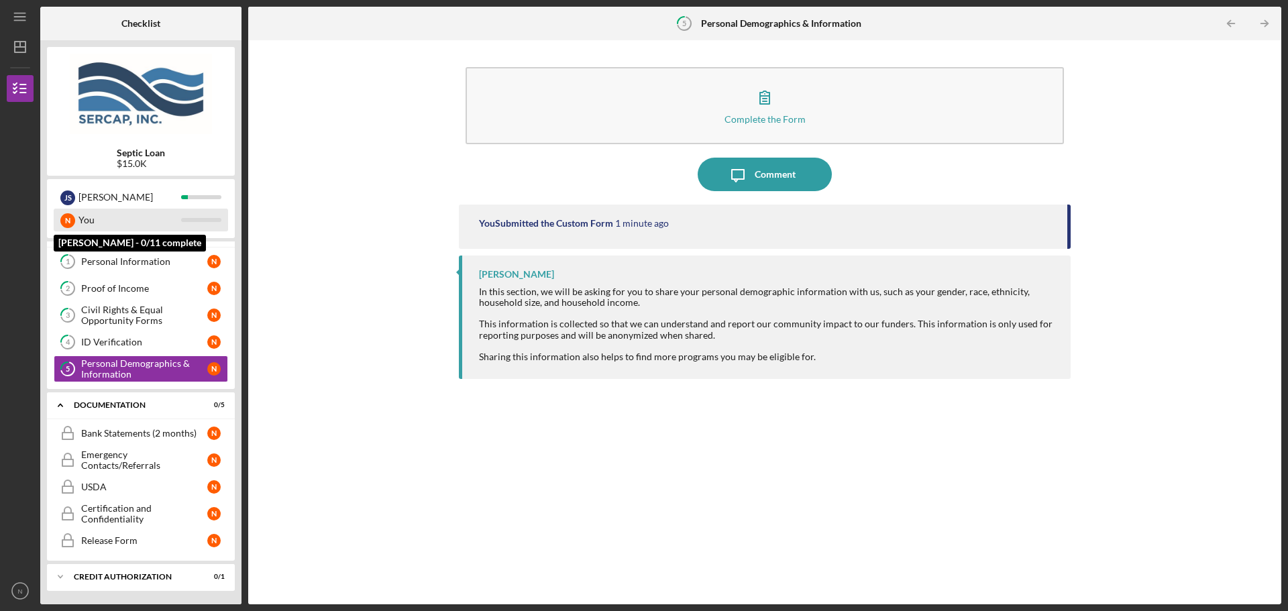
click at [78, 219] on div "You" at bounding box center [129, 220] width 103 height 23
click at [142, 229] on div "You" at bounding box center [129, 220] width 103 height 23
click at [149, 268] on link "1 Personal Information N" at bounding box center [141, 261] width 174 height 27
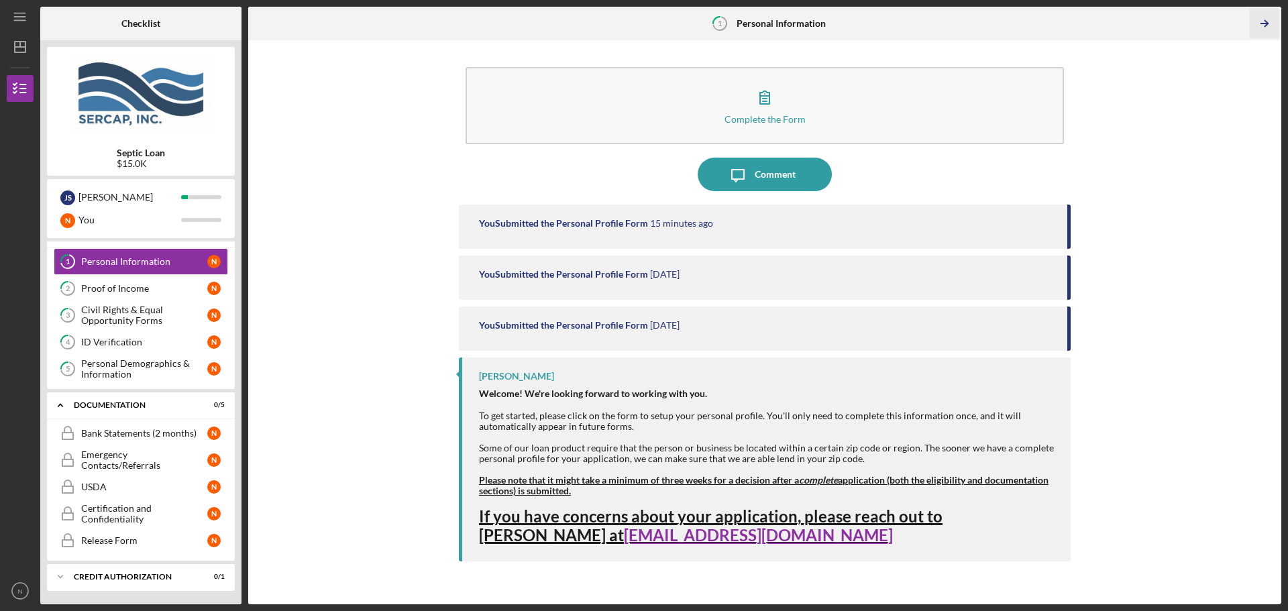
click at [1266, 21] on polyline "button" at bounding box center [1266, 24] width 3 height 6
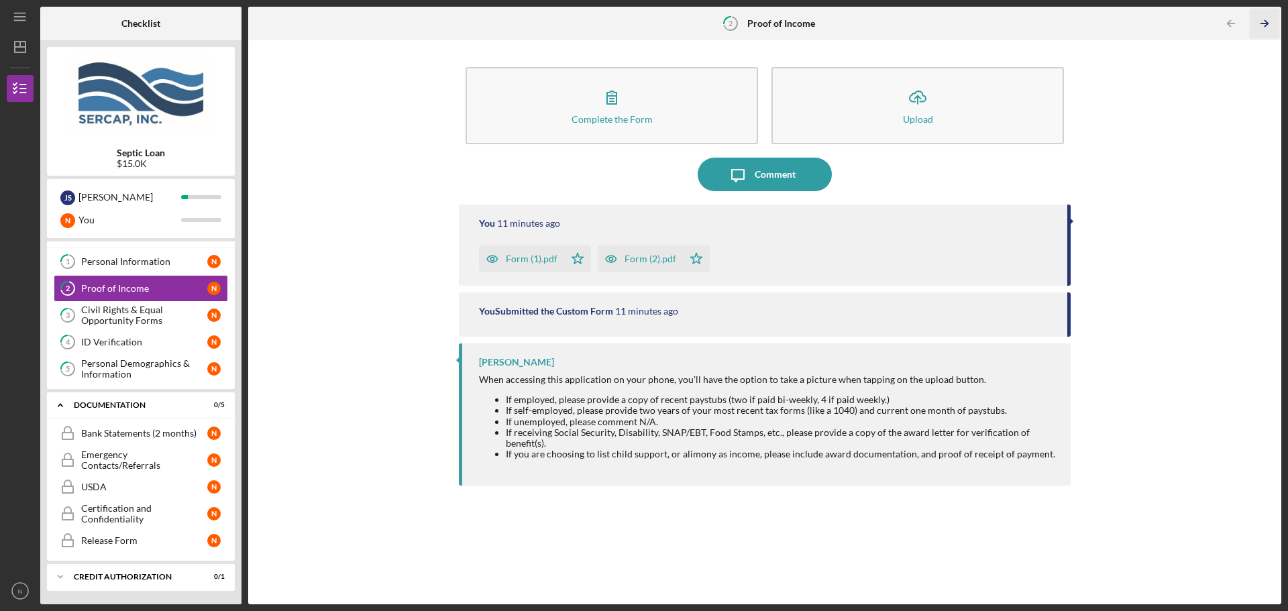
click at [1266, 21] on polyline "button" at bounding box center [1266, 24] width 3 height 6
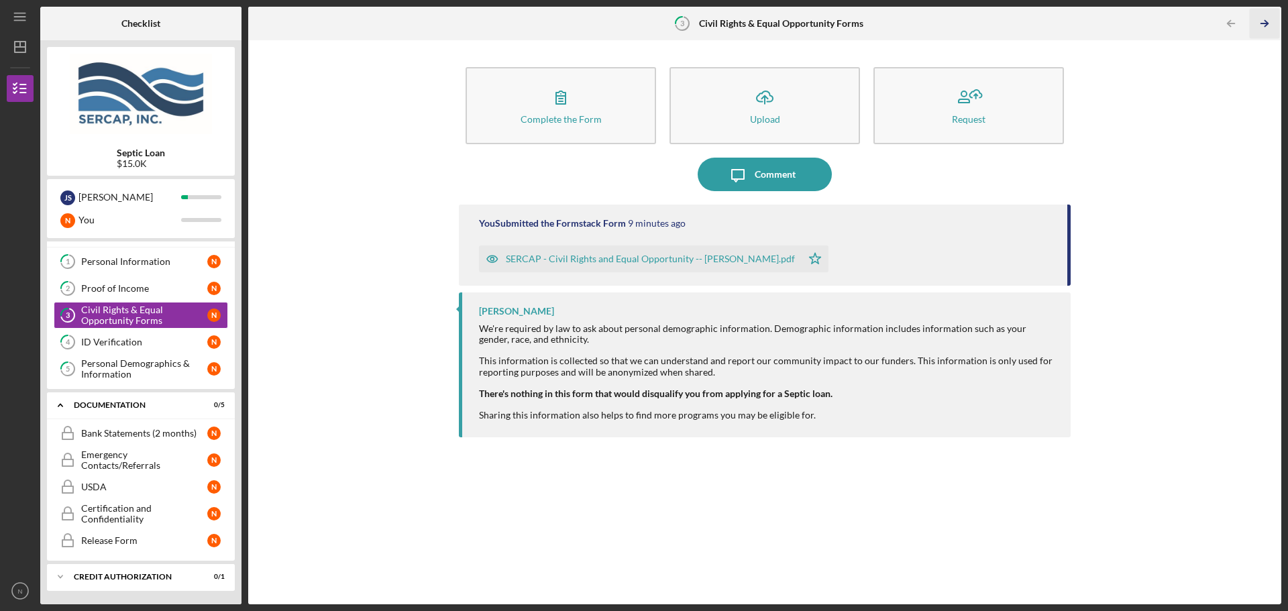
click at [1266, 21] on polyline "button" at bounding box center [1266, 24] width 3 height 6
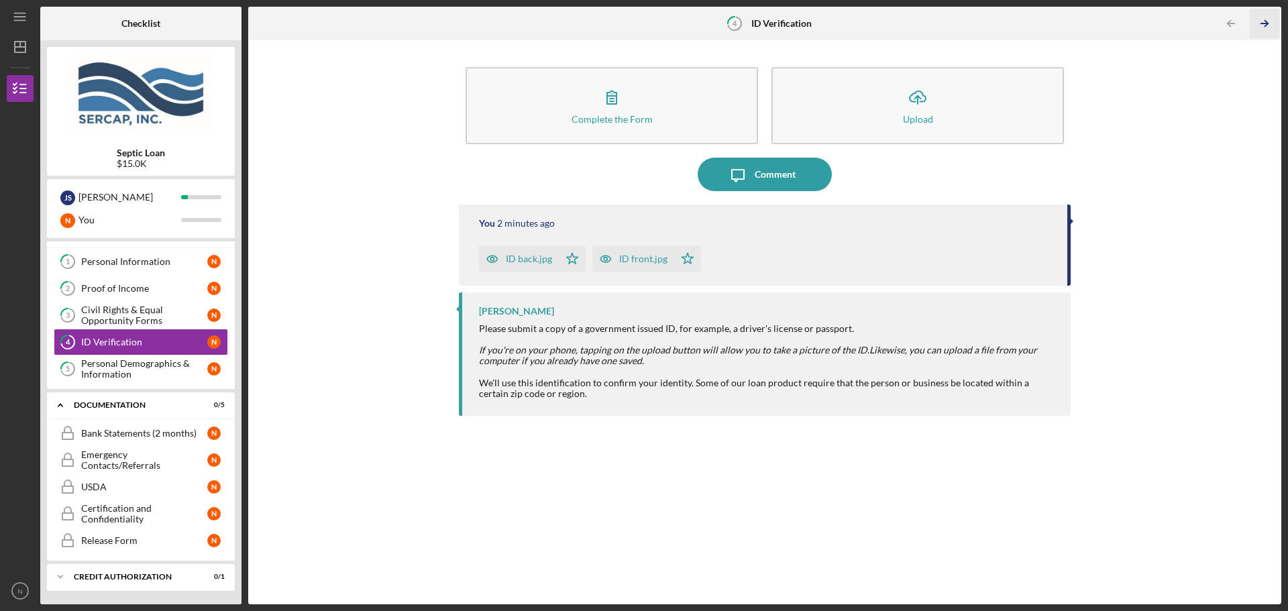
click at [1266, 21] on polyline "button" at bounding box center [1266, 24] width 3 height 6
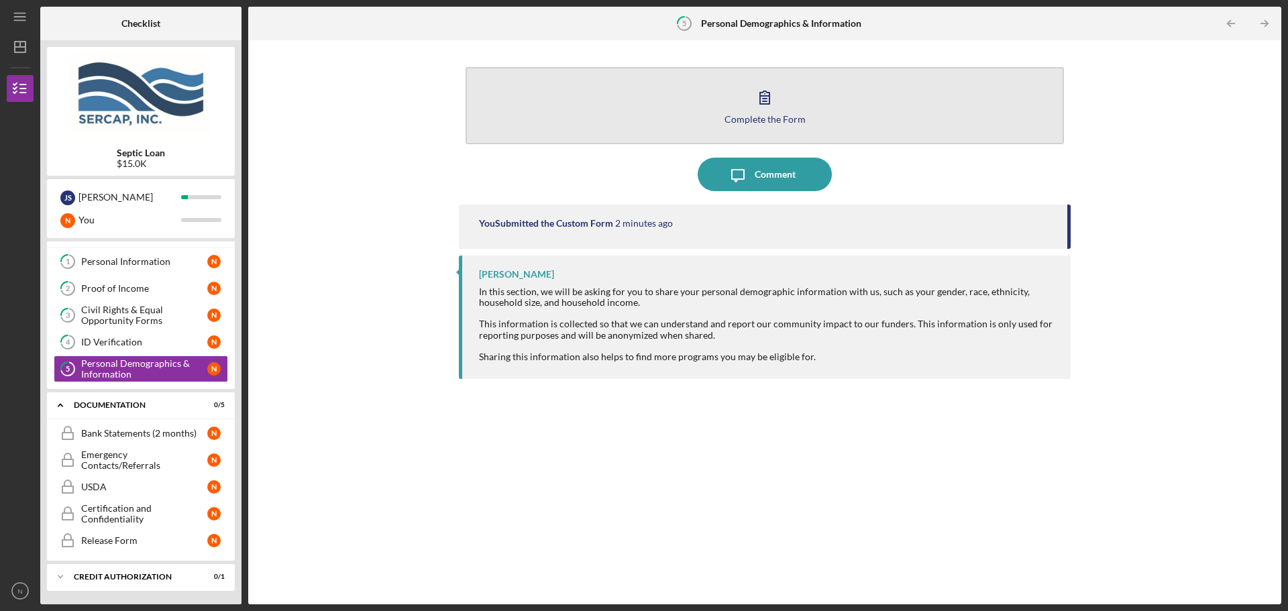
click at [792, 117] on div "Complete the Form" at bounding box center [765, 119] width 81 height 10
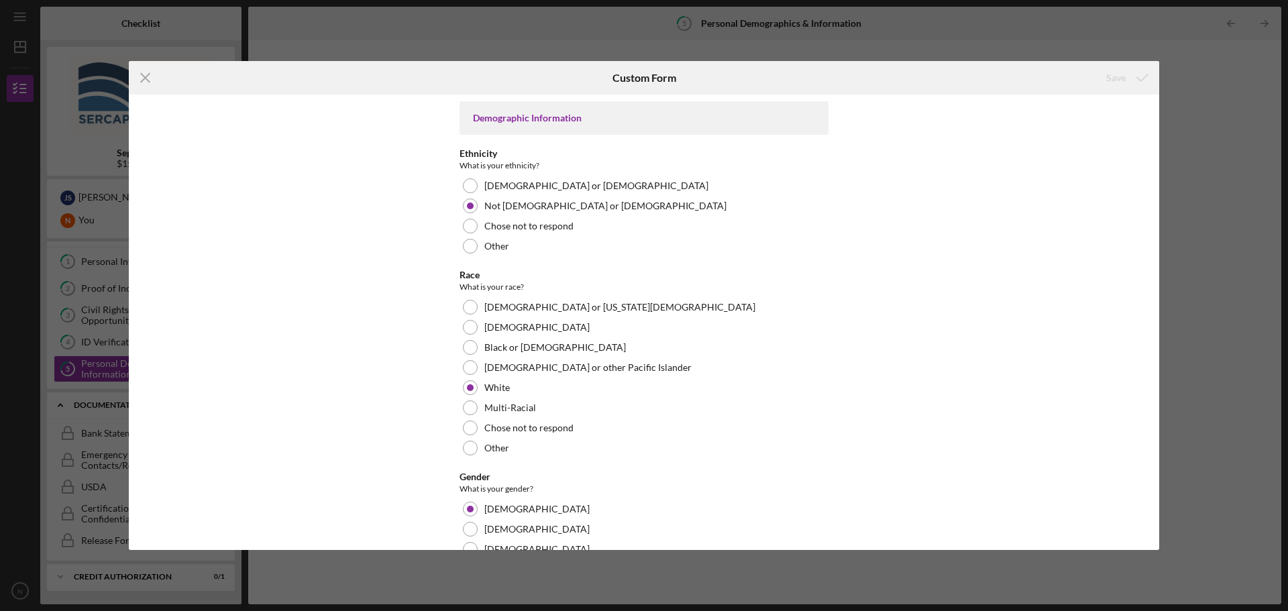
scroll to position [220, 0]
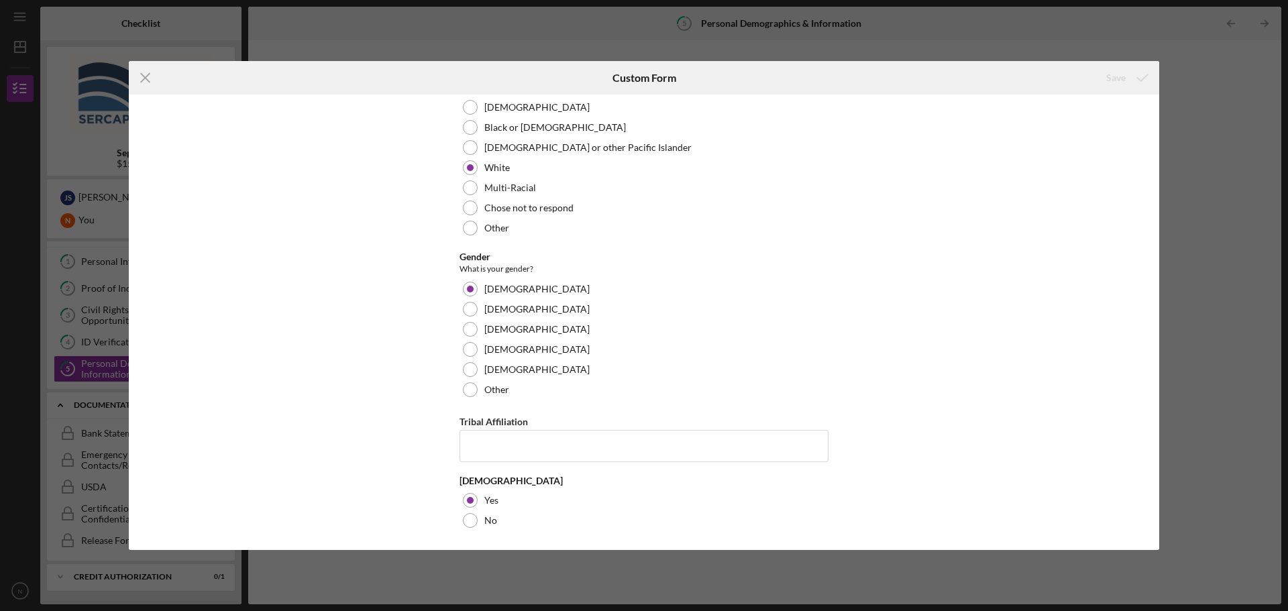
click at [1226, 110] on div "Icon/Menu Close Custom Form Save Demographic Information Ethnicity What is your…" at bounding box center [644, 305] width 1288 height 611
click at [138, 76] on icon "Icon/Menu Close" at bounding box center [146, 78] width 34 height 34
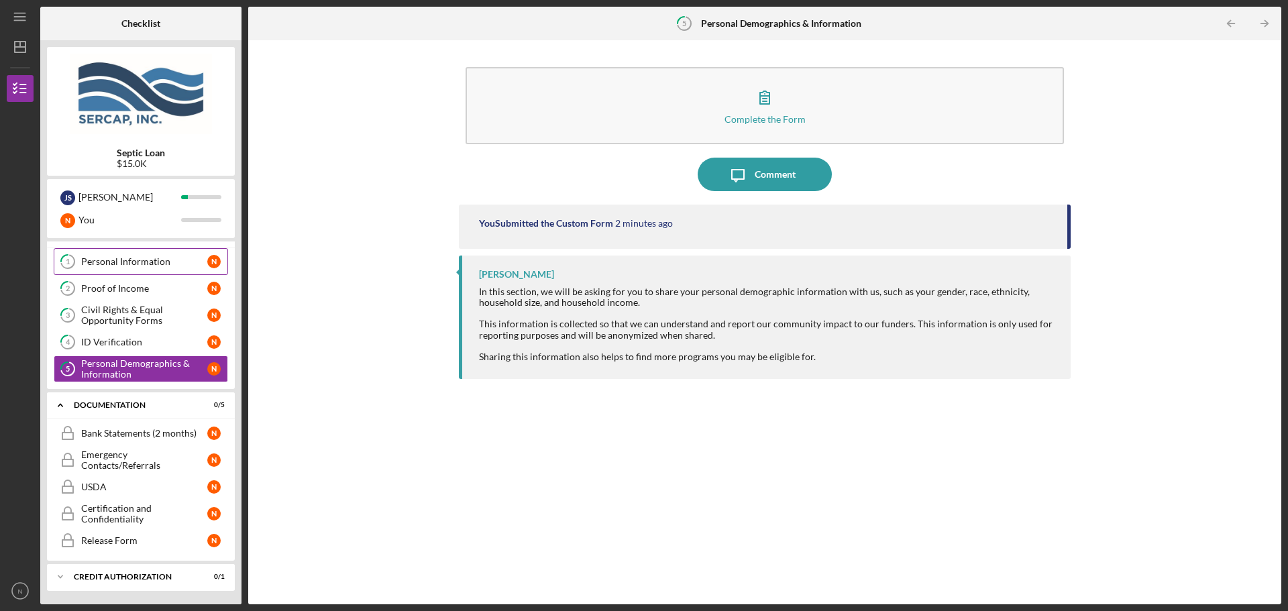
click at [93, 260] on div "Personal Information" at bounding box center [144, 261] width 126 height 11
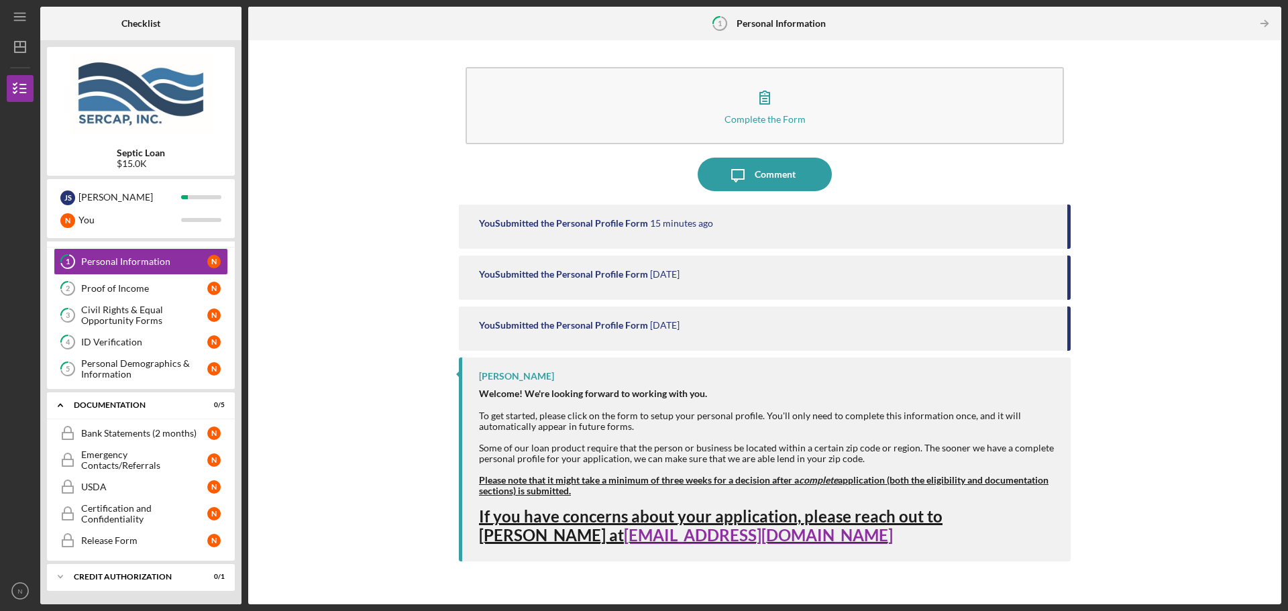
click at [460, 407] on div "[PERSON_NAME] Welcome! We're looking forward to working with you. To get starte…" at bounding box center [765, 459] width 612 height 203
click at [966, 481] on strong "Please note that it might take a minimum of three weeks for a decision after a …" at bounding box center [764, 485] width 570 height 22
click at [624, 537] on link "[EMAIL_ADDRESS][DOMAIN_NAME]" at bounding box center [758, 534] width 269 height 19
click at [19, 43] on icon "Icon/Dashboard" at bounding box center [20, 47] width 34 height 34
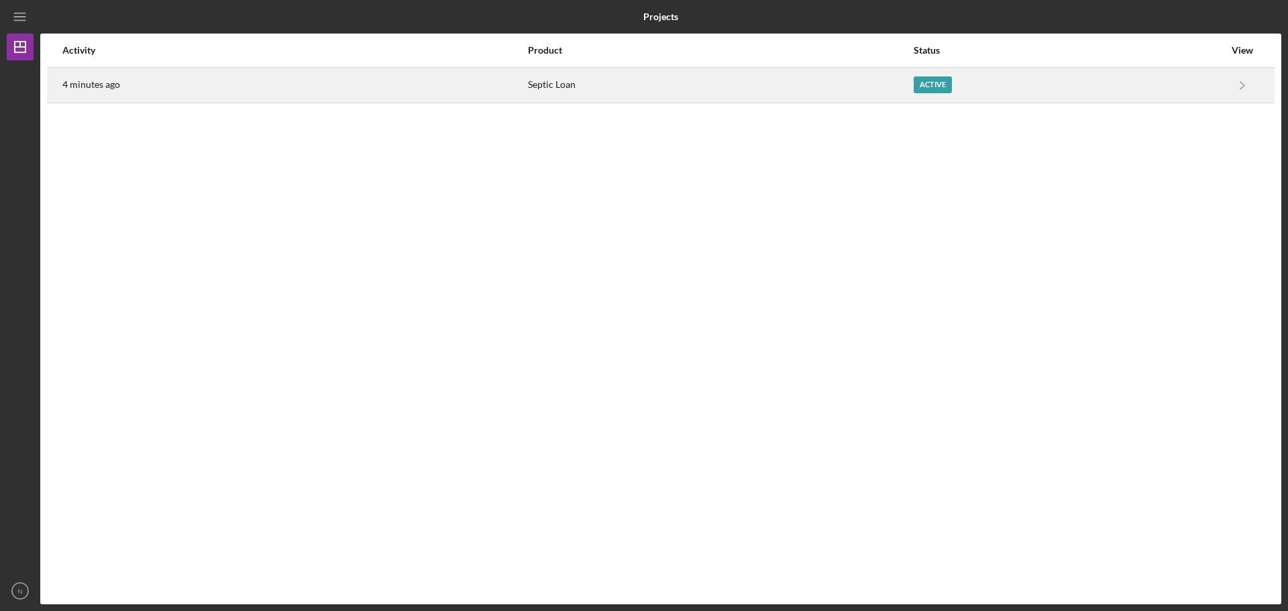
click at [1210, 91] on div "Active" at bounding box center [1069, 85] width 311 height 34
click at [1236, 83] on icon "Icon/Navigate" at bounding box center [1243, 85] width 30 height 30
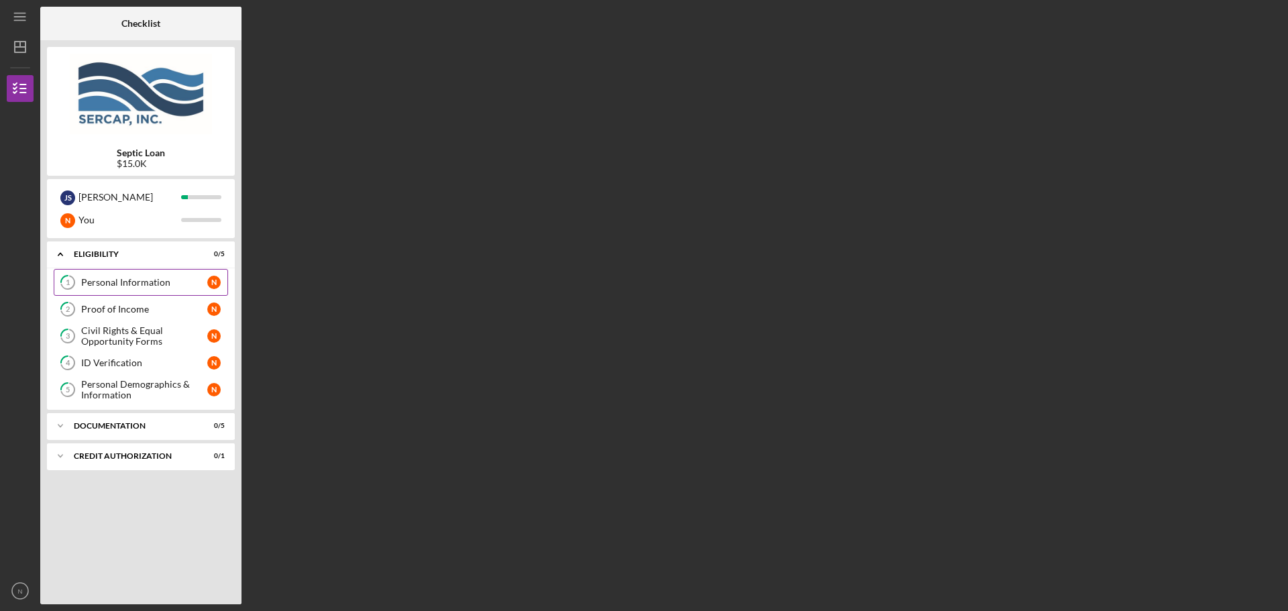
click at [83, 286] on div "Personal Information" at bounding box center [144, 282] width 126 height 11
